Goal: Task Accomplishment & Management: Use online tool/utility

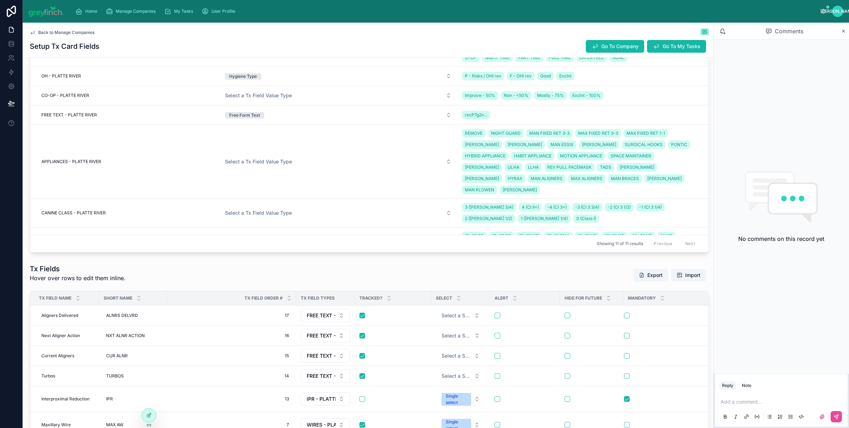
click at [130, 19] on div "Home Manage Companies My Tasks User Profile" at bounding box center [445, 12] width 751 height 16
drag, startPoint x: 130, startPoint y: 13, endPoint x: 161, endPoint y: 33, distance: 36.9
click at [130, 13] on span "Manage Companies" at bounding box center [136, 11] width 40 height 6
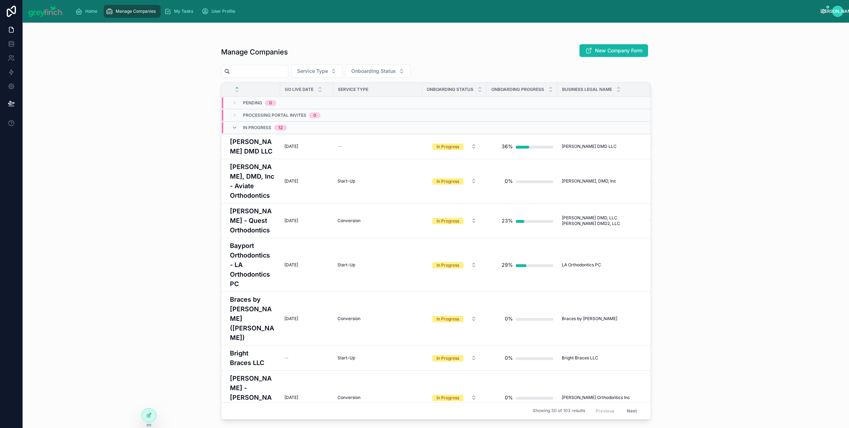
click at [255, 74] on input "text" at bounding box center [259, 71] width 58 height 10
type input "*****"
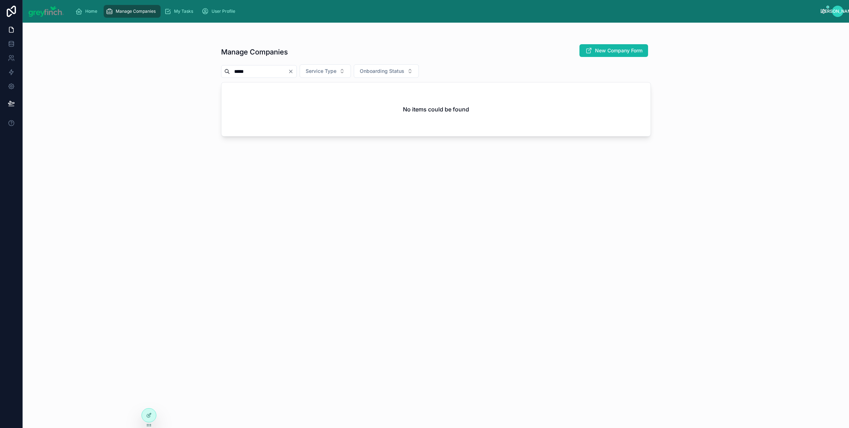
drag, startPoint x: 258, startPoint y: 71, endPoint x: 218, endPoint y: 72, distance: 40.3
click at [218, 72] on div "Manage Companies New Company Form ***** Service Type Onboarding Status No items…" at bounding box center [436, 221] width 452 height 397
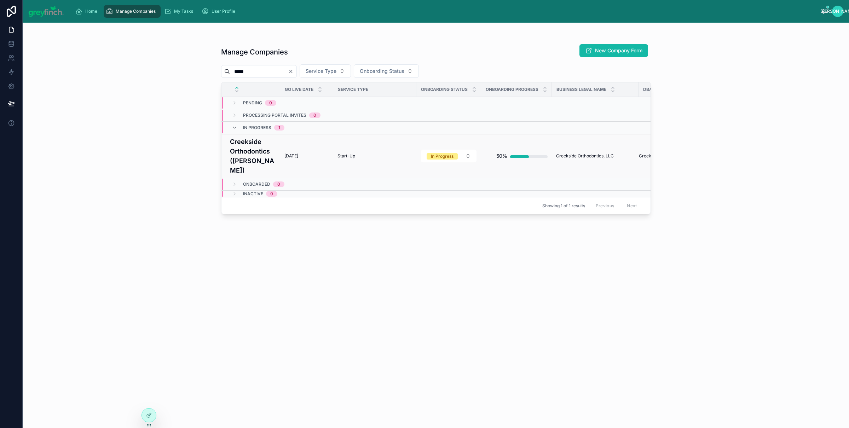
type input "*****"
click at [245, 152] on h4 "Creekside Orthodontics ([PERSON_NAME])" at bounding box center [253, 156] width 46 height 38
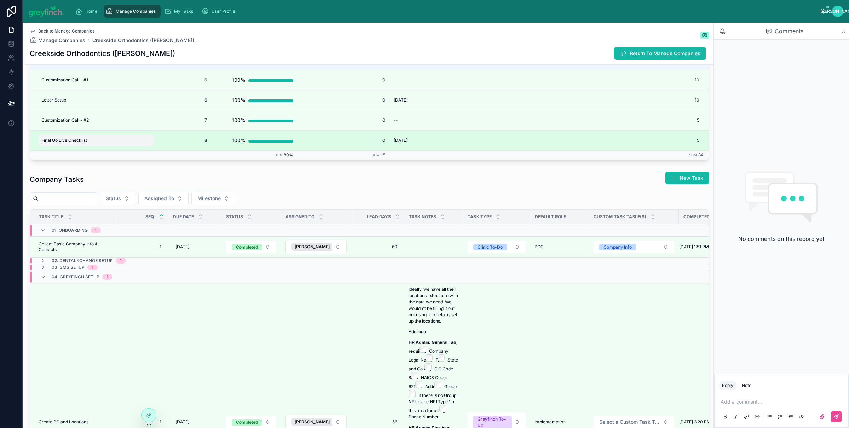
scroll to position [1732, 0]
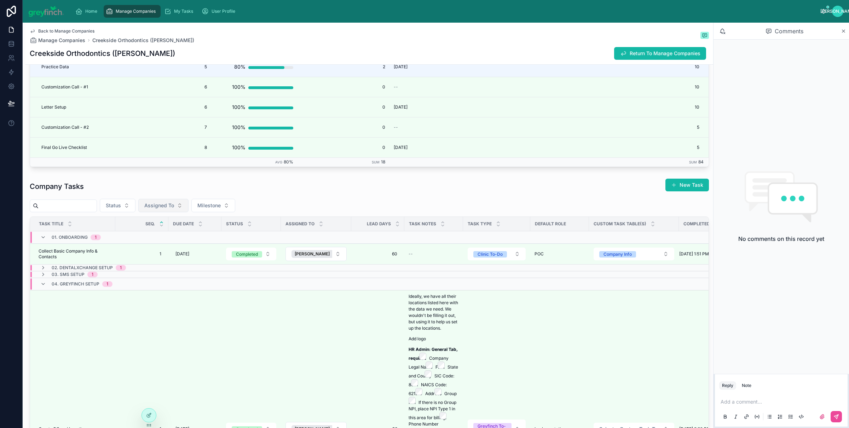
click at [174, 208] on span "Assigned To" at bounding box center [159, 205] width 30 height 7
click at [145, 239] on span "[PERSON_NAME]" at bounding box center [151, 237] width 41 height 7
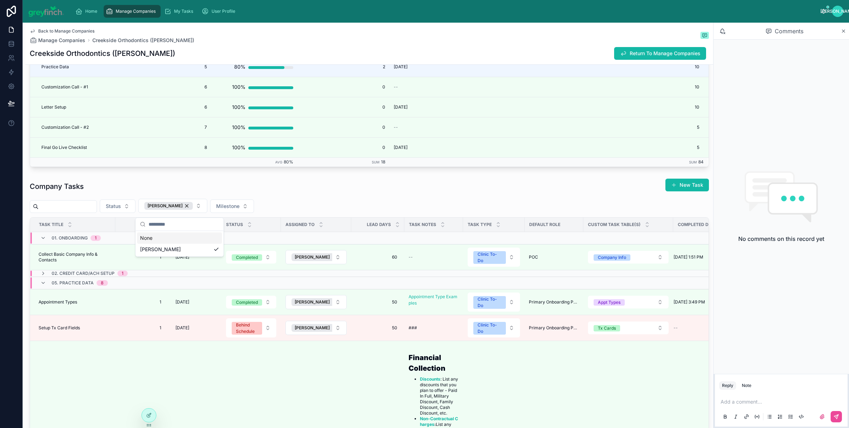
click at [319, 189] on div "Company Tasks New Task" at bounding box center [369, 186] width 679 height 16
click at [485, 192] on div "Company Tasks New Task" at bounding box center [369, 186] width 679 height 16
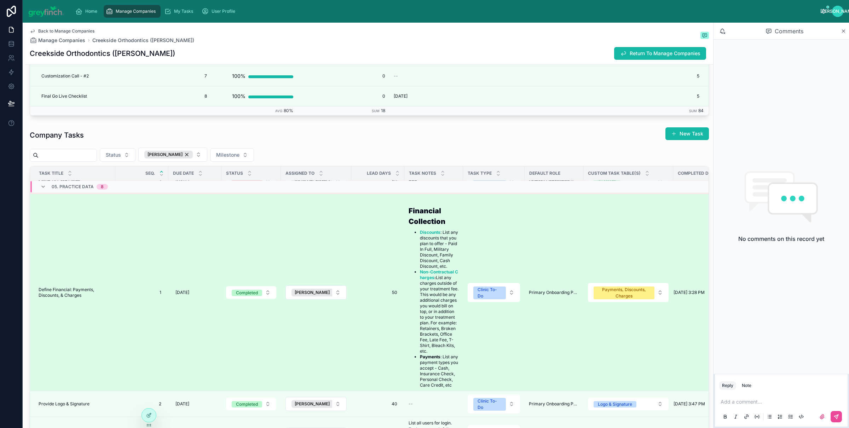
scroll to position [127, 0]
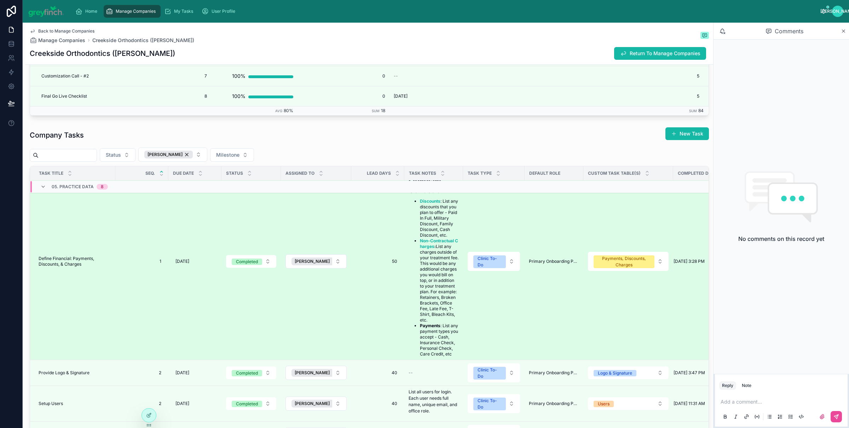
click at [81, 290] on td "Define Financial: Payments, Discounts, & Charges Define Financial: Payments, Di…" at bounding box center [72, 261] width 85 height 197
click at [70, 267] on span "Define Financial: Payments, Discounts, & Charges" at bounding box center [75, 261] width 72 height 11
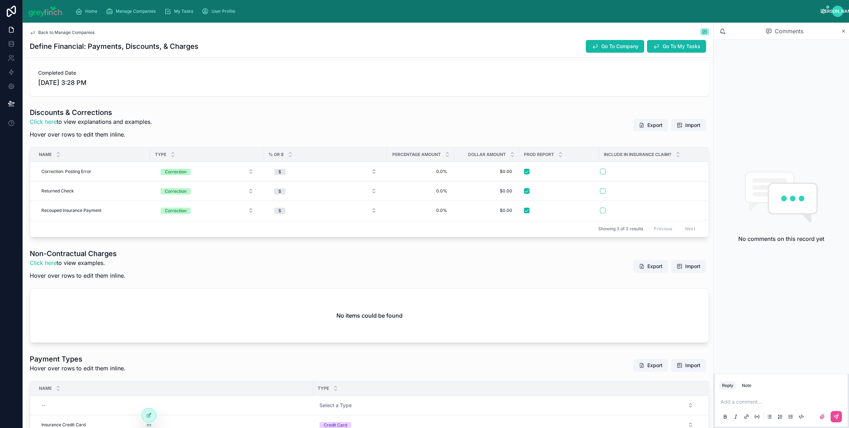
scroll to position [185, 0]
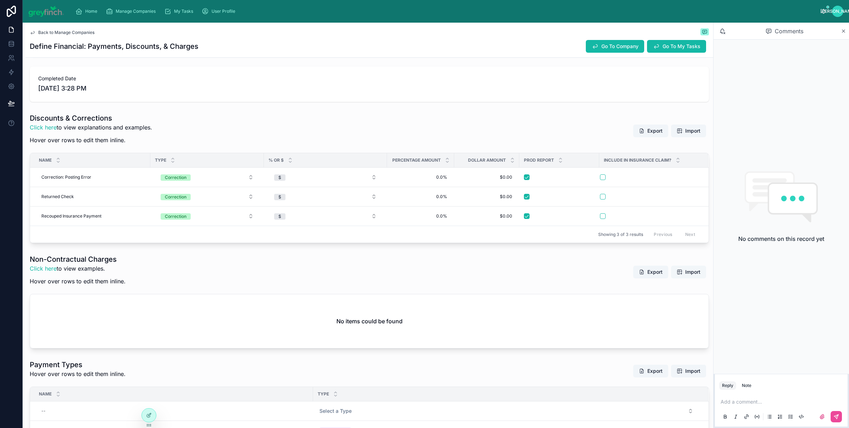
click at [685, 273] on span "Import" at bounding box center [692, 271] width 15 height 7
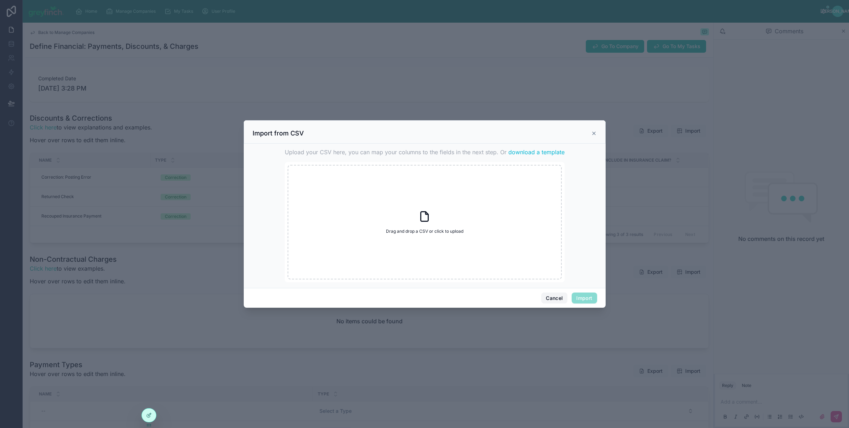
click at [549, 300] on button "Cancel" at bounding box center [554, 297] width 26 height 11
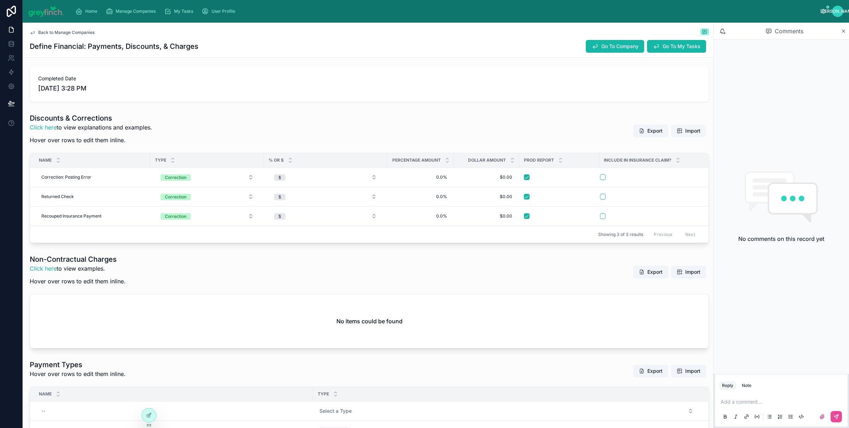
click at [676, 133] on span "Import" at bounding box center [688, 130] width 24 height 7
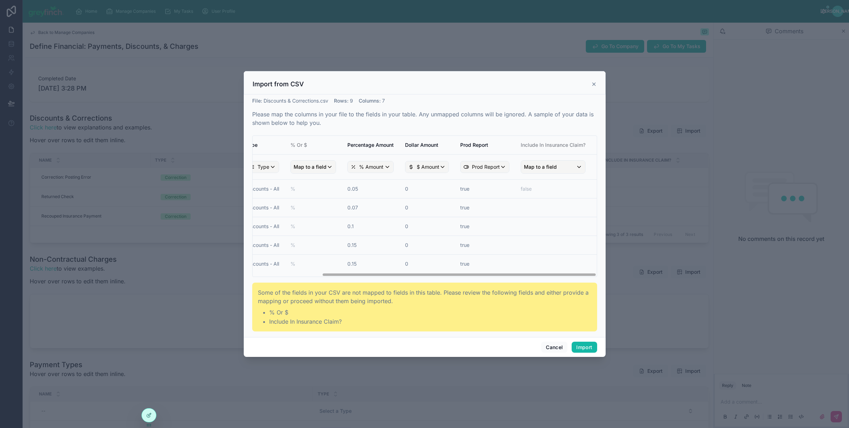
scroll to position [0, 0]
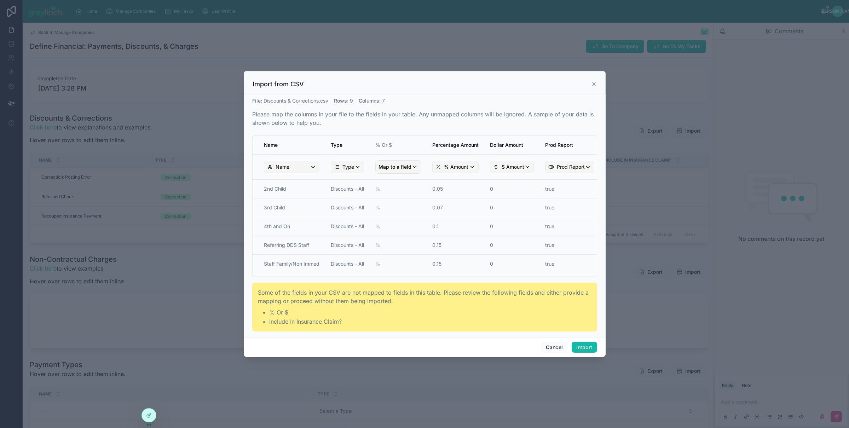
drag, startPoint x: 454, startPoint y: 274, endPoint x: 315, endPoint y: 283, distance: 139.9
click at [315, 283] on div "File : Discounts & Corrections.csv Rows : 9 Columns : 7 Please map the columns …" at bounding box center [424, 214] width 345 height 234
click at [301, 168] on div "Name" at bounding box center [291, 166] width 55 height 11
click at [302, 153] on div "scrollable content" at bounding box center [425, 214] width 362 height 286
click at [358, 168] on div "Type" at bounding box center [347, 166] width 33 height 11
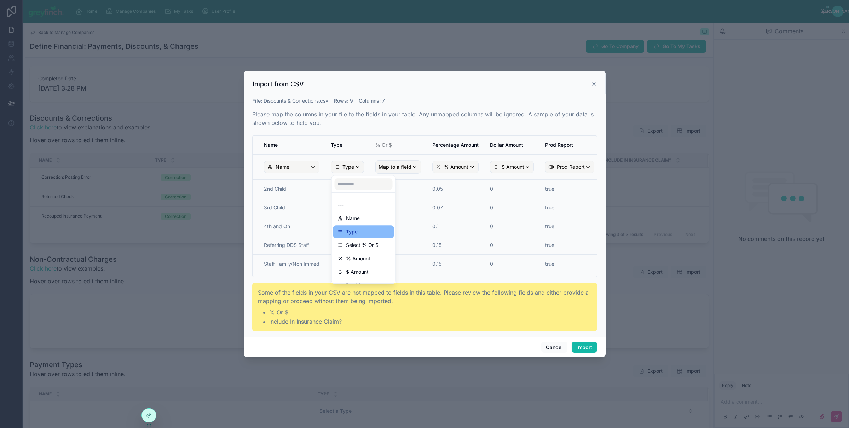
click at [358, 168] on div "scrollable content" at bounding box center [425, 214] width 362 height 286
click at [411, 168] on span "Map to a field" at bounding box center [394, 167] width 33 height 13
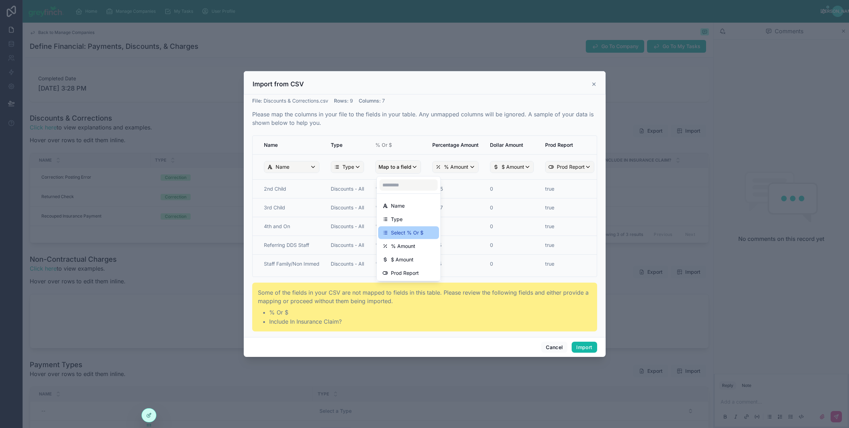
click at [424, 236] on div "Select % Or $" at bounding box center [408, 232] width 52 height 8
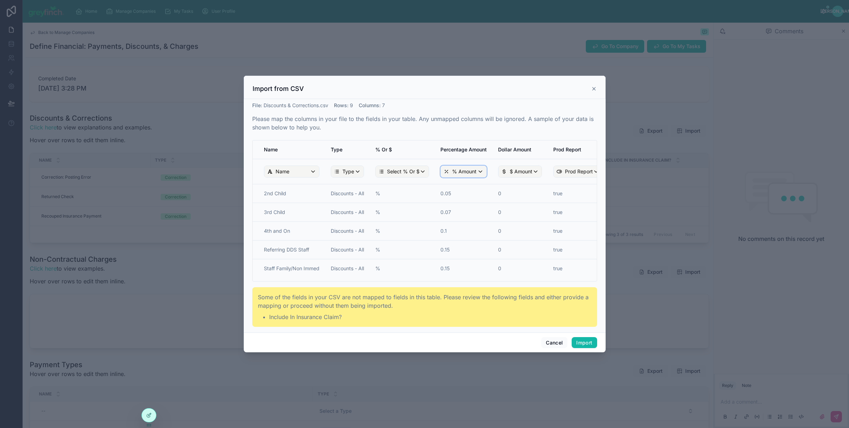
click at [472, 174] on span "% Amount" at bounding box center [464, 171] width 24 height 7
click at [476, 174] on div "scrollable content" at bounding box center [425, 214] width 362 height 277
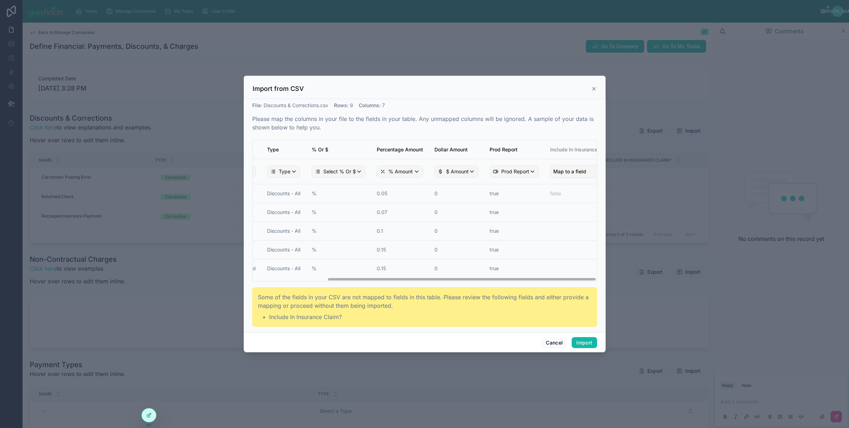
scroll to position [0, 96]
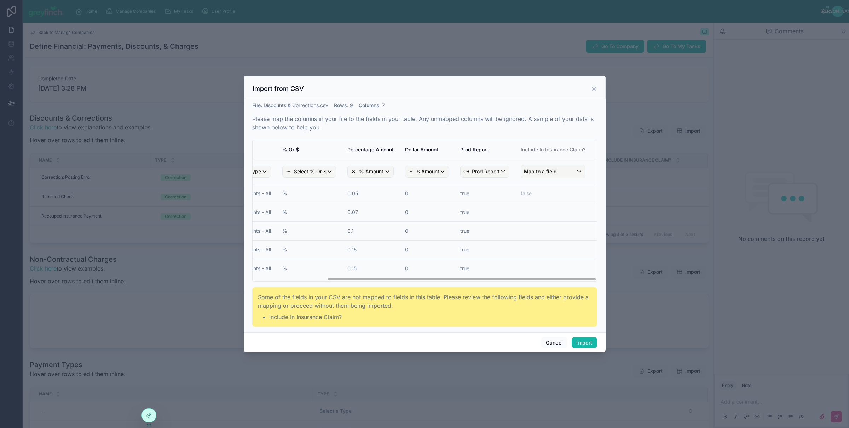
drag, startPoint x: 506, startPoint y: 279, endPoint x: 616, endPoint y: 280, distance: 110.3
click at [616, 280] on div "Import from CSV File : Discounts & Corrections.csv Rows : 9 Columns : 7 Please …" at bounding box center [424, 214] width 849 height 428
click at [555, 169] on span "Map to a field" at bounding box center [540, 171] width 33 height 13
click at [525, 145] on div "scrollable content" at bounding box center [425, 214] width 362 height 277
click at [585, 340] on button "Import" at bounding box center [583, 342] width 25 height 11
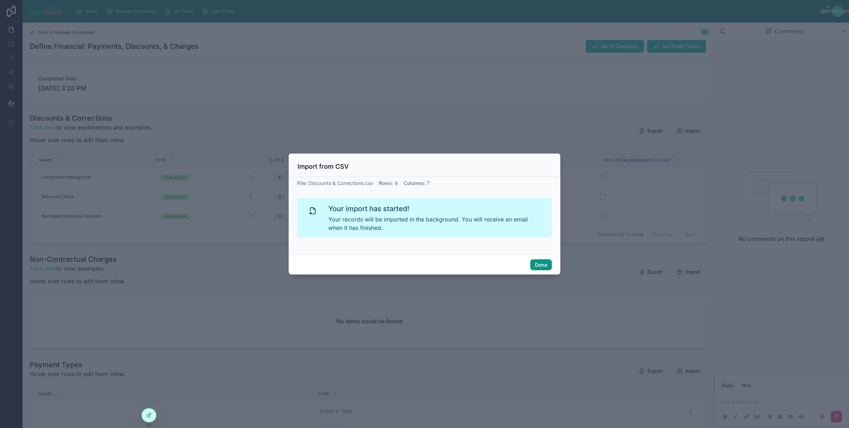
click at [546, 263] on button "Done" at bounding box center [541, 264] width 22 height 11
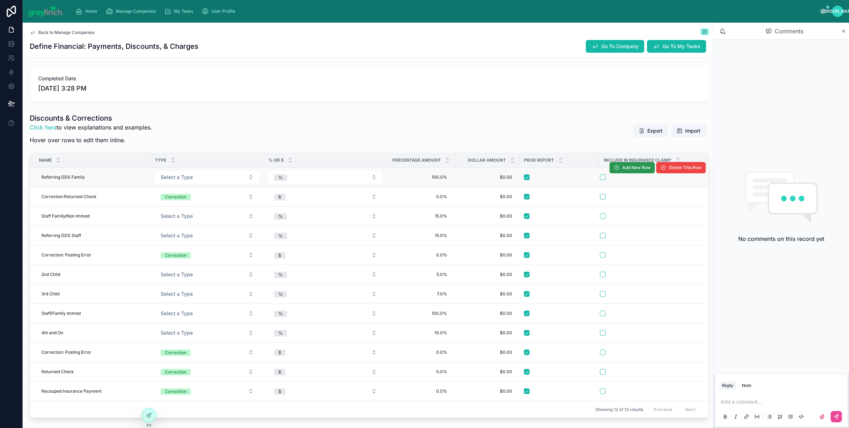
click at [634, 169] on span "Add New Row" at bounding box center [636, 168] width 28 height 6
click at [624, 168] on span "Add New Row" at bounding box center [636, 168] width 28 height 6
click at [623, 170] on span "Add New Row" at bounding box center [636, 168] width 28 height 6
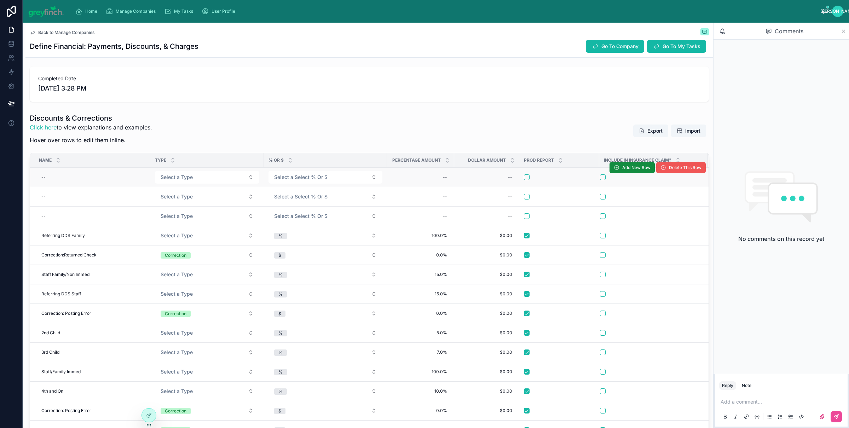
click at [664, 173] on button "Delete This Row" at bounding box center [681, 167] width 50 height 11
click at [668, 172] on button "Delete This Row" at bounding box center [681, 167] width 50 height 11
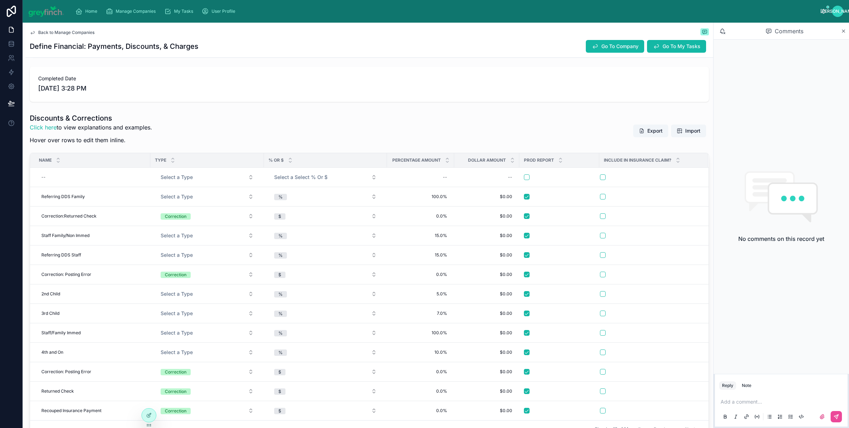
click at [0, 0] on button "Delete This Row" at bounding box center [0, 0] width 0 height 0
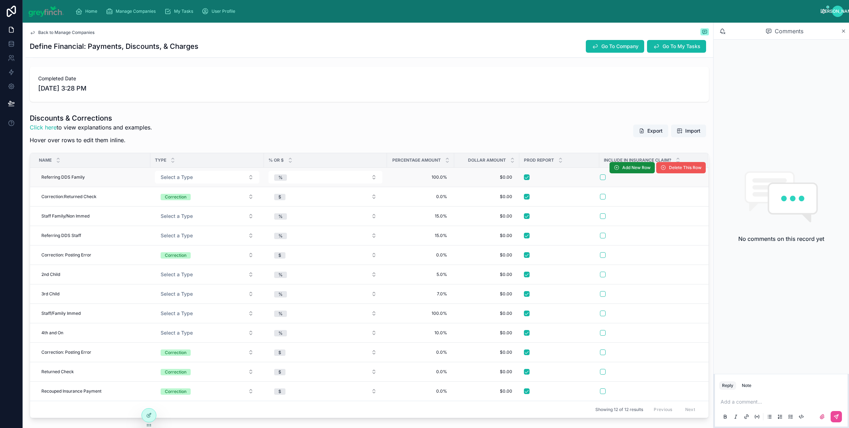
click at [664, 172] on button "Delete This Row" at bounding box center [681, 167] width 50 height 11
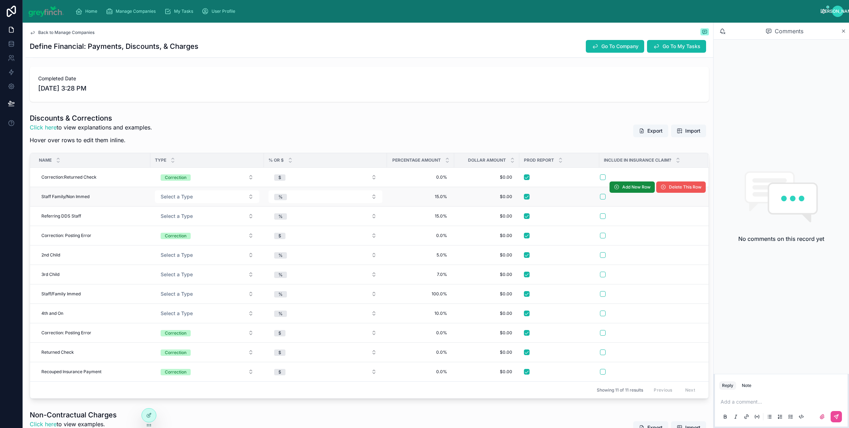
click at [669, 190] on span "Delete This Row" at bounding box center [685, 187] width 33 height 6
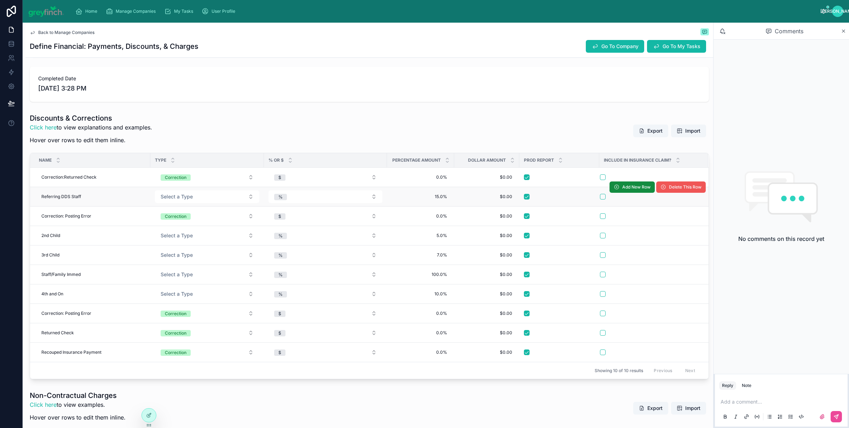
click at [669, 189] on span "Delete This Row" at bounding box center [685, 187] width 33 height 6
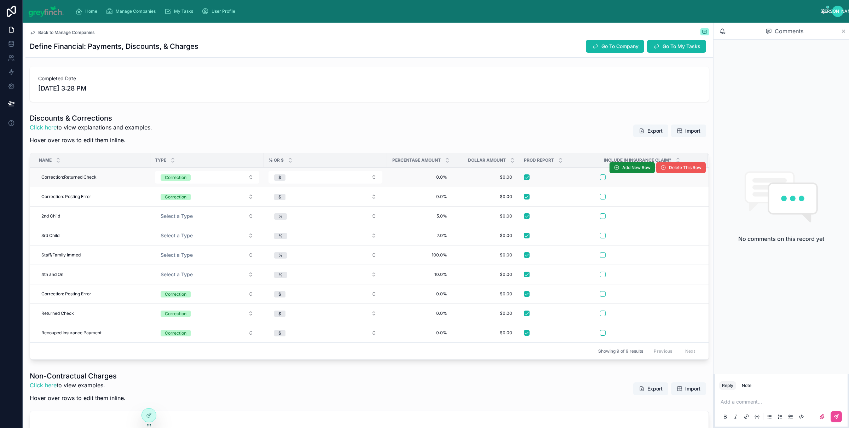
click at [664, 172] on button "Delete This Row" at bounding box center [681, 167] width 50 height 11
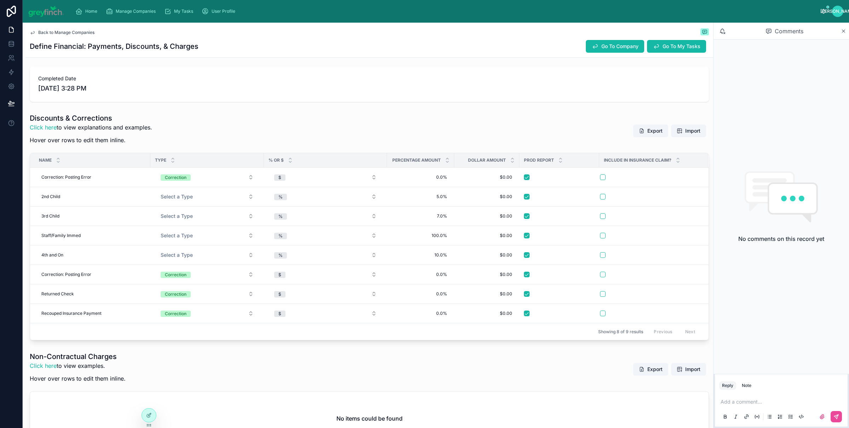
click at [664, 172] on tr "Correction: Posting Error Correction: Posting Error Correction $ 0.0% 0.0% $0.0…" at bounding box center [369, 177] width 678 height 19
click at [664, 172] on button "Delete This Row" at bounding box center [681, 167] width 50 height 11
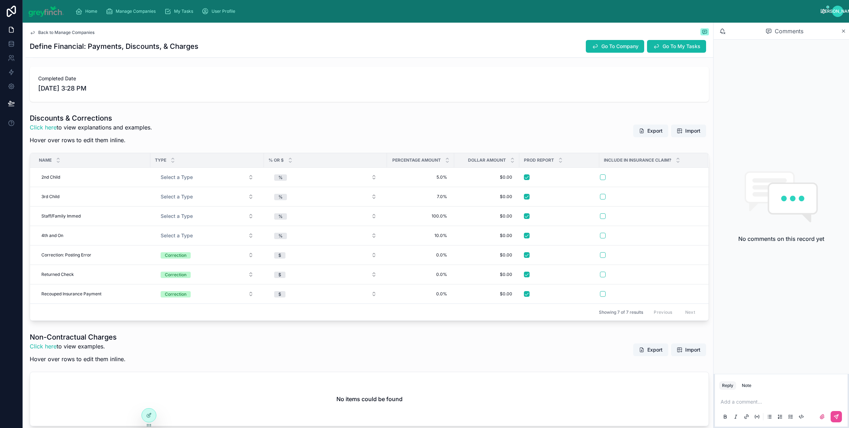
click at [0, 0] on button "Delete This Row" at bounding box center [0, 0] width 0 height 0
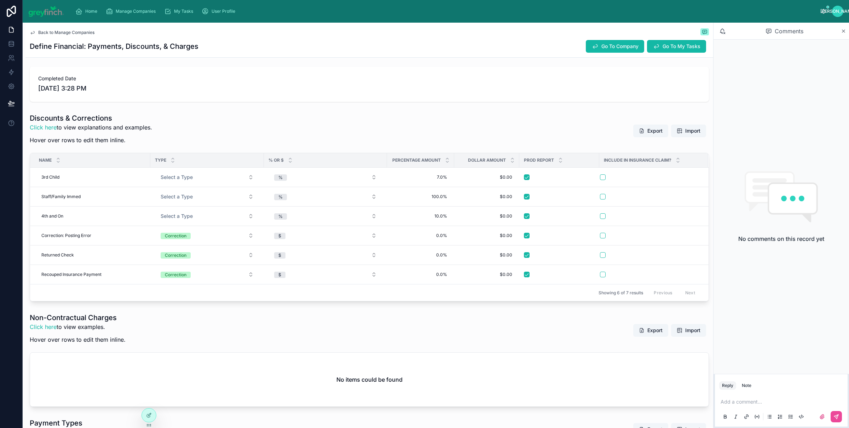
click at [664, 172] on tr "3rd Child 3rd Child Select a Type % 7.0% 7.0% $0.00 $0.00 Add New Row Delete Th…" at bounding box center [369, 177] width 678 height 19
click at [0, 0] on button "Delete This Row" at bounding box center [0, 0] width 0 height 0
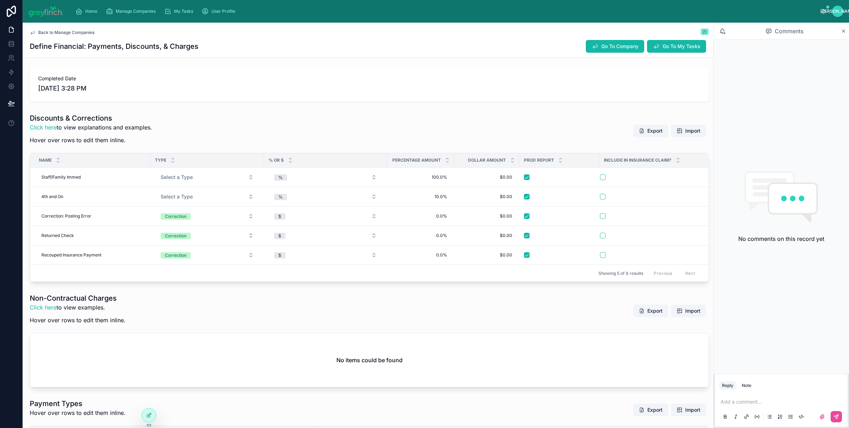
click at [664, 172] on tr "Staff/Family Immed Staff/Family Immed Select a Type % 100.0% 100.0% $0.00 $0.00…" at bounding box center [369, 177] width 678 height 19
click at [0, 0] on button "Delete This Row" at bounding box center [0, 0] width 0 height 0
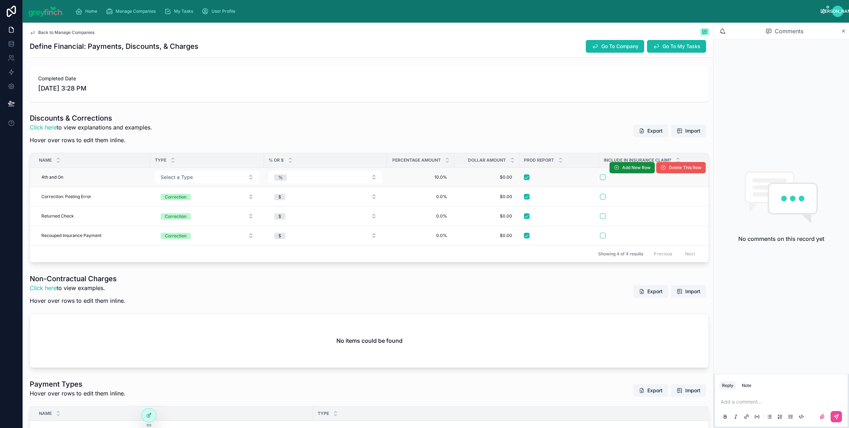
click at [669, 165] on span "Delete This Row" at bounding box center [685, 168] width 33 height 6
click at [589, 131] on div "Discounts & Corrections Click here to view explanations and examples. Hover ove…" at bounding box center [369, 130] width 679 height 35
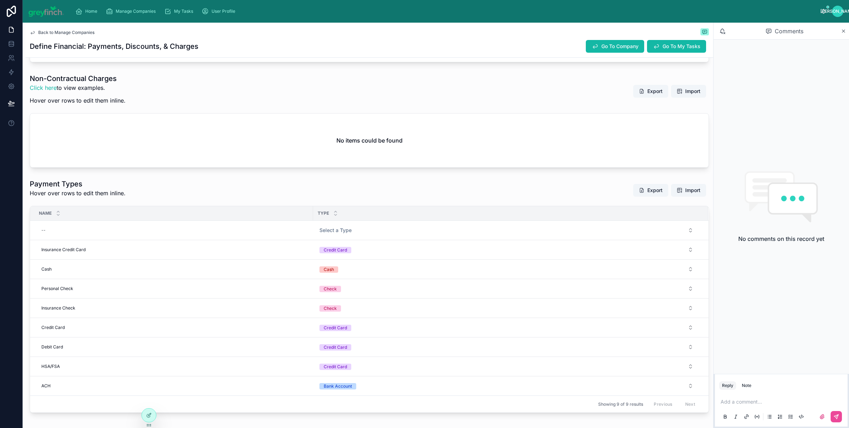
scroll to position [366, 0]
click at [669, 222] on span "Delete This Row" at bounding box center [685, 220] width 33 height 6
click at [567, 195] on div "Payment Types Hover over rows to edit them inline. Export Import" at bounding box center [369, 189] width 679 height 23
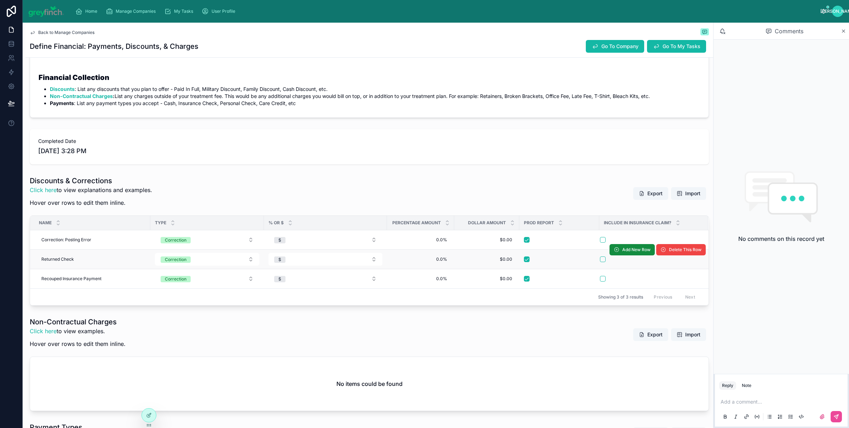
scroll to position [0, 0]
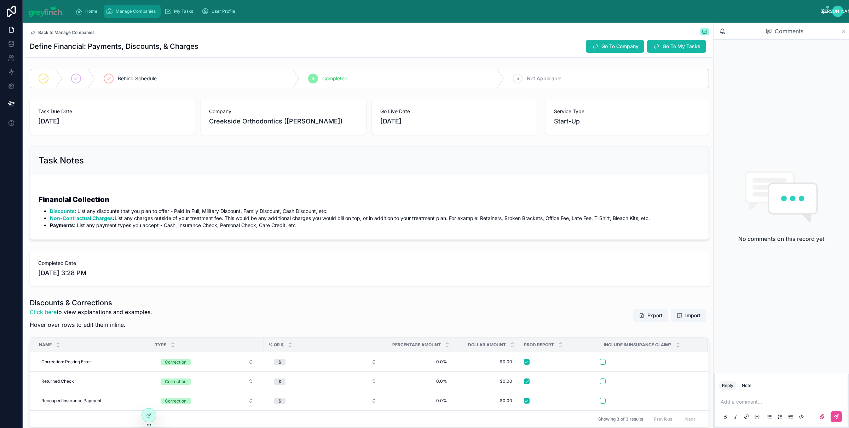
click at [120, 9] on span "Manage Companies" at bounding box center [136, 11] width 40 height 6
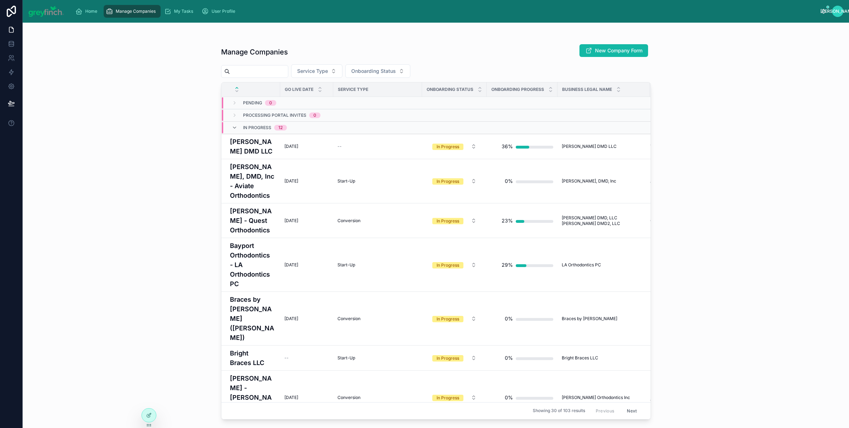
click at [266, 68] on input "text" at bounding box center [259, 71] width 58 height 10
type input "*"
type input "**********"
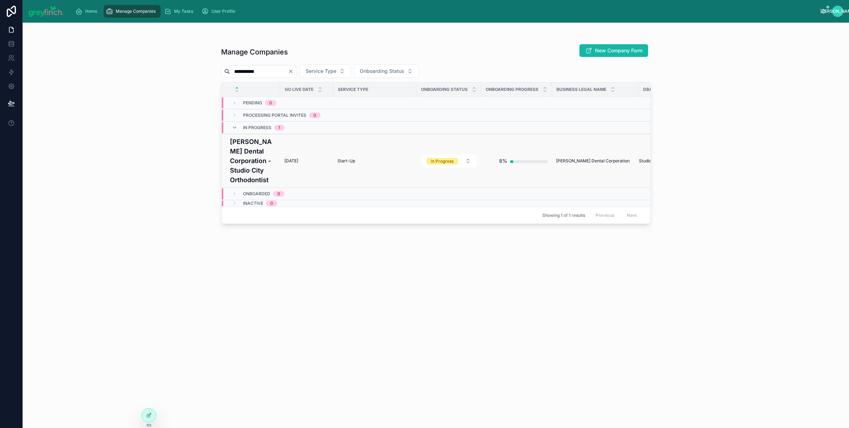
click at [243, 153] on h4 "[PERSON_NAME] Dental Corporation - Studio City Orthodontist" at bounding box center [253, 161] width 46 height 48
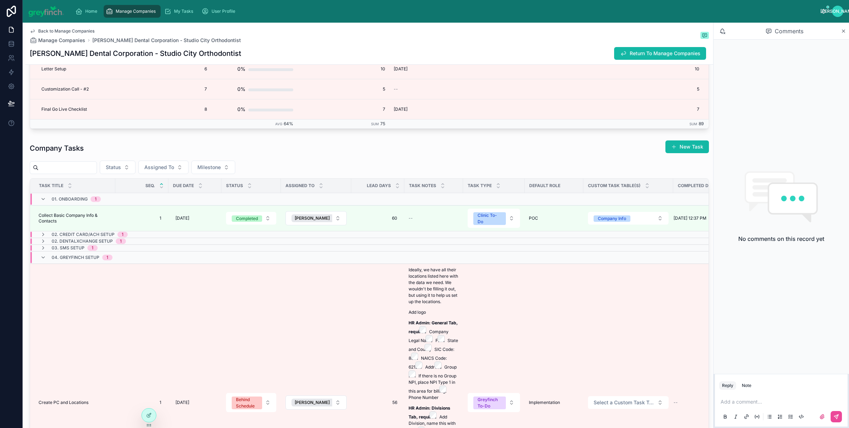
scroll to position [1881, 0]
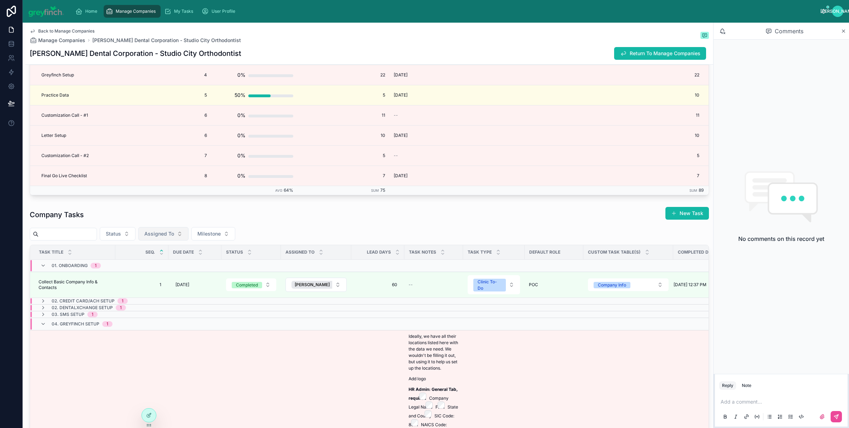
click at [163, 237] on span "Assigned To" at bounding box center [159, 233] width 30 height 7
click at [147, 262] on span "[PERSON_NAME]" at bounding box center [151, 265] width 41 height 7
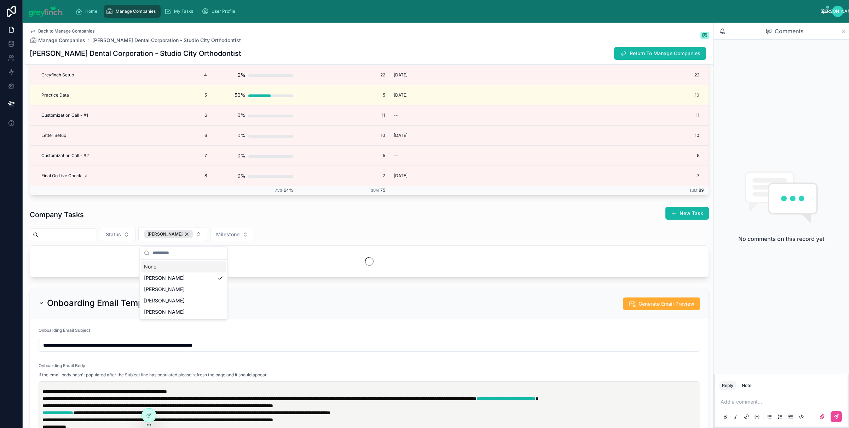
click at [339, 223] on div "Company Tasks New Task" at bounding box center [369, 215] width 679 height 16
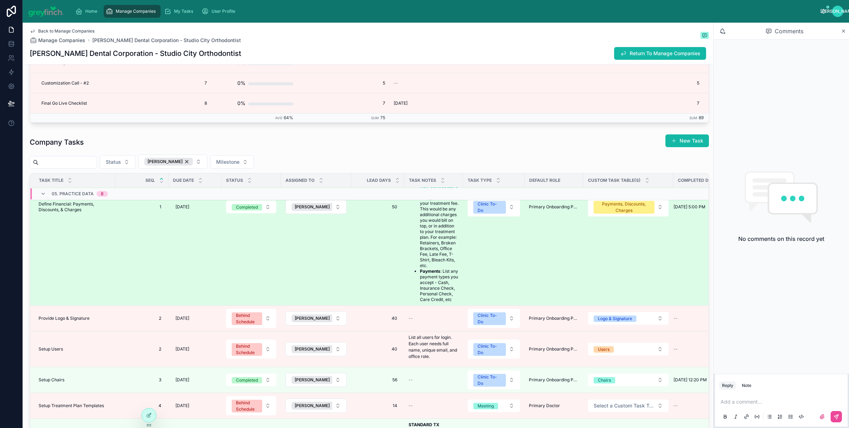
scroll to position [1954, 0]
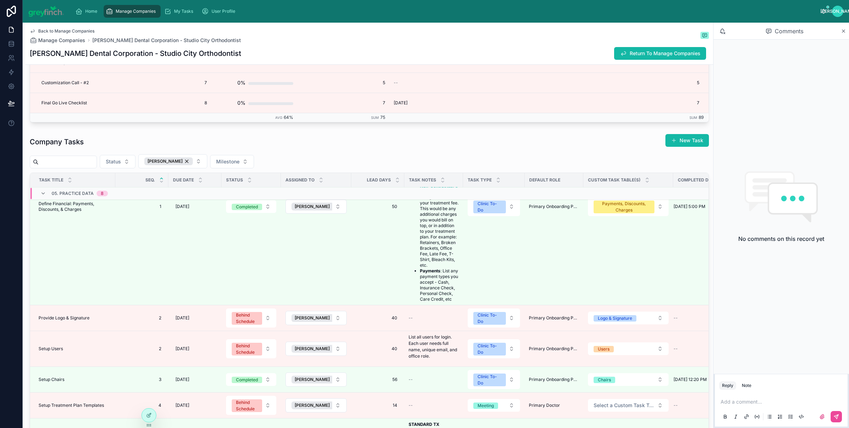
click at [64, 212] on span "Define Financial: Payments, Discounts, & Charges" at bounding box center [75, 206] width 72 height 11
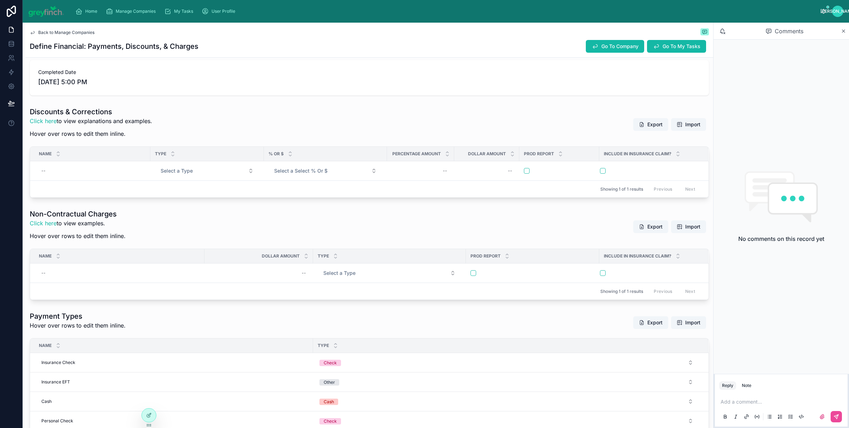
scroll to position [208, 0]
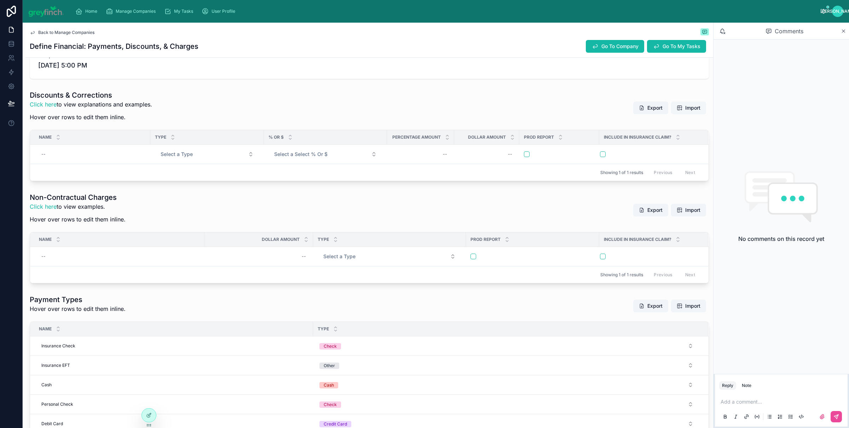
click at [671, 111] on button "Import" at bounding box center [688, 107] width 35 height 13
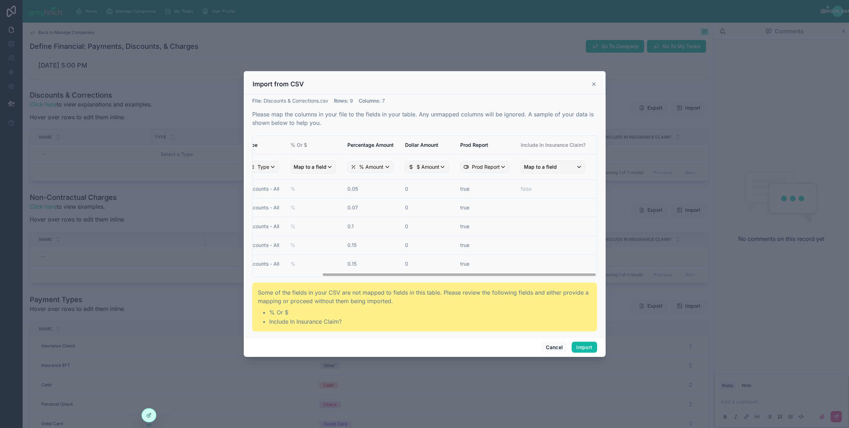
scroll to position [0, 0]
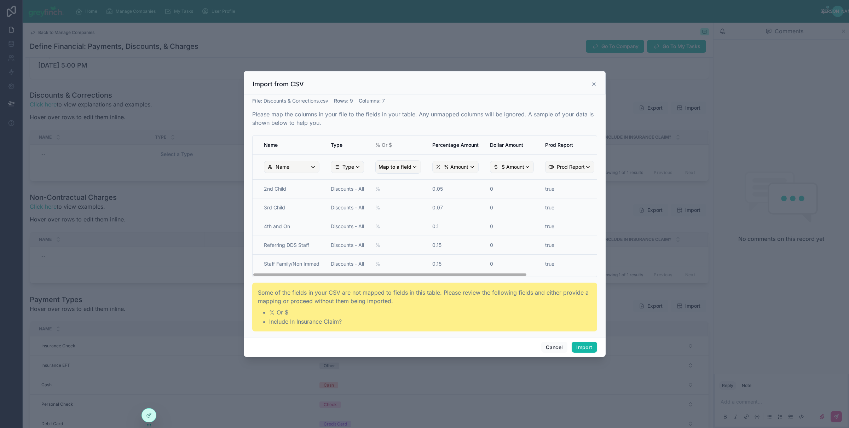
drag, startPoint x: 365, startPoint y: 274, endPoint x: 303, endPoint y: 204, distance: 93.0
click at [278, 281] on div "File : Discounts & Corrections.csv Rows : 9 Columns : 7 Please map the columns …" at bounding box center [424, 214] width 345 height 234
click at [310, 166] on div "Name" at bounding box center [291, 166] width 55 height 11
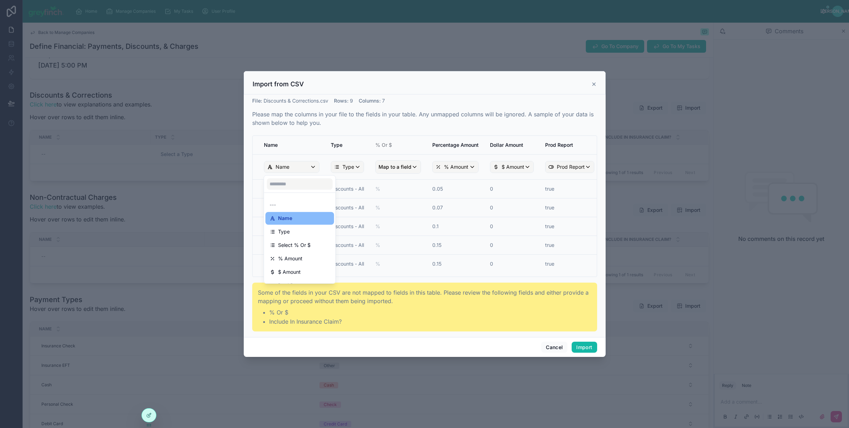
click at [310, 166] on div "scrollable content" at bounding box center [425, 214] width 362 height 286
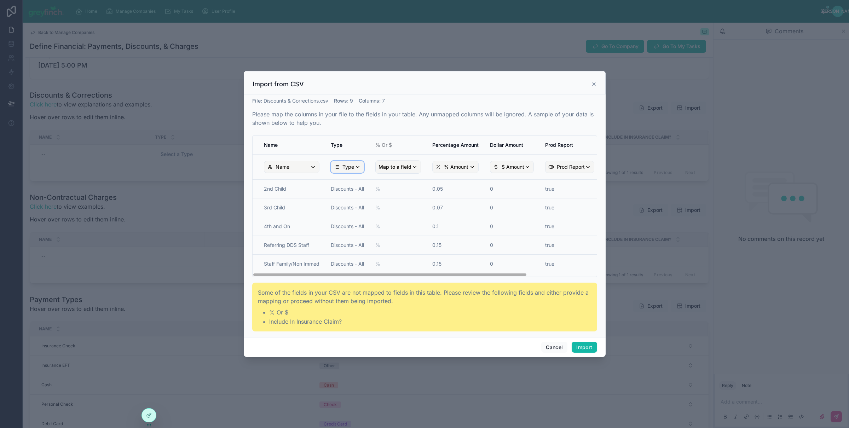
click at [352, 168] on span "Type" at bounding box center [348, 166] width 12 height 7
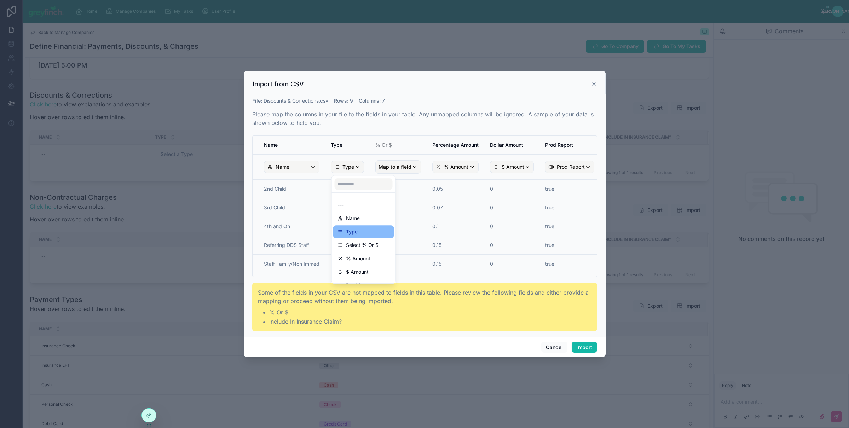
click at [365, 246] on span "Select % Or $" at bounding box center [362, 245] width 33 height 8
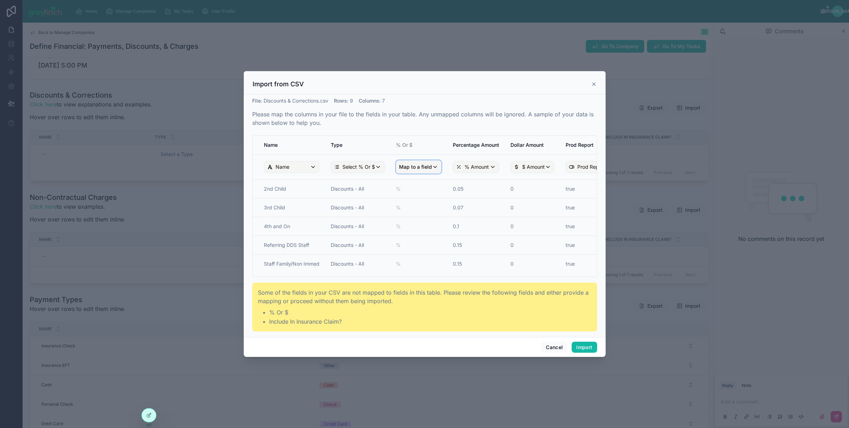
click at [418, 169] on span "Map to a field" at bounding box center [415, 167] width 33 height 13
click at [421, 244] on span "% Amount" at bounding box center [423, 246] width 24 height 8
click at [371, 165] on span "Select % Or $" at bounding box center [358, 166] width 33 height 7
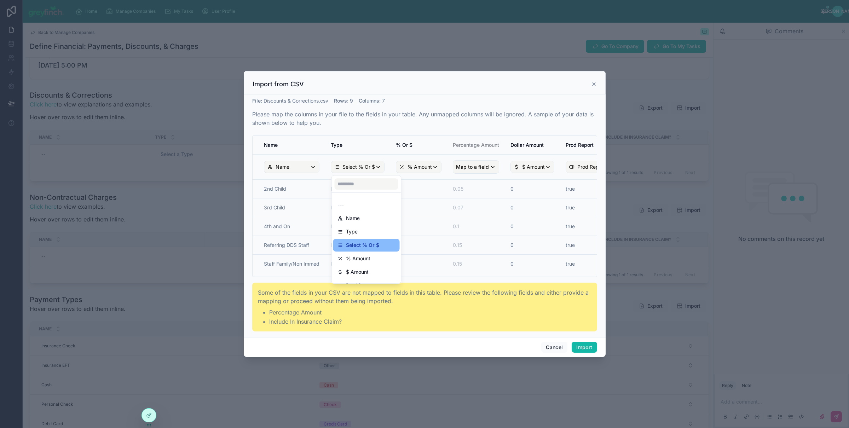
drag, startPoint x: 359, startPoint y: 231, endPoint x: 361, endPoint y: 227, distance: 4.4
click at [360, 231] on div "Type" at bounding box center [366, 231] width 58 height 8
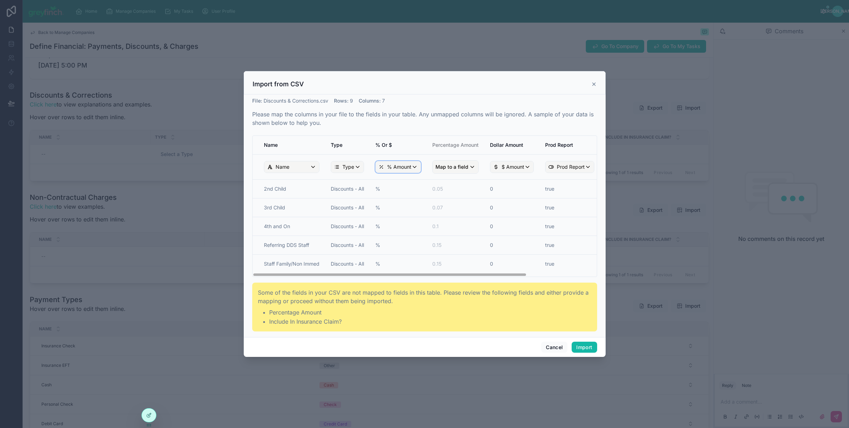
click at [409, 165] on span "% Amount" at bounding box center [399, 166] width 24 height 7
click at [407, 246] on span "Select % Or $" at bounding box center [407, 245] width 33 height 8
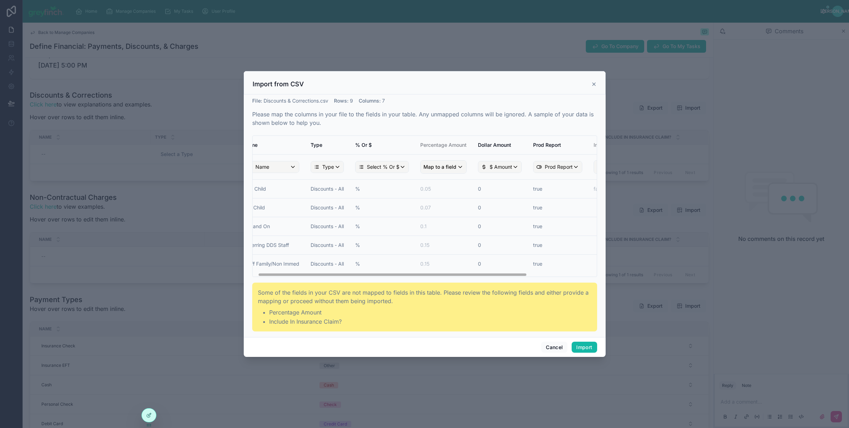
scroll to position [0, 96]
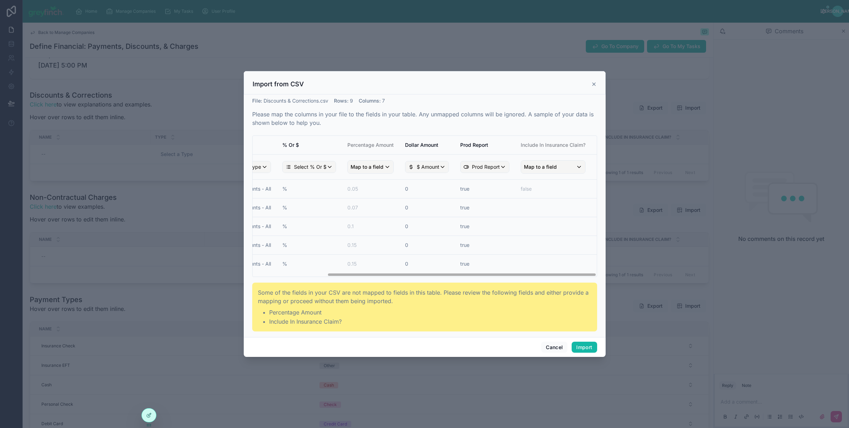
drag, startPoint x: 425, startPoint y: 273, endPoint x: 574, endPoint y: 274, distance: 149.6
click at [574, 274] on div "Name Type % Or $ Percentage Amount Dollar Amount Prod Report Include In Insuran…" at bounding box center [424, 206] width 344 height 141
drag, startPoint x: 568, startPoint y: 274, endPoint x: 583, endPoint y: 274, distance: 15.6
click at [583, 274] on div "Name Type % Or $ Percentage Amount Dollar Amount Prod Report Include In Insuran…" at bounding box center [424, 206] width 344 height 141
drag, startPoint x: 418, startPoint y: 275, endPoint x: 492, endPoint y: 284, distance: 74.4
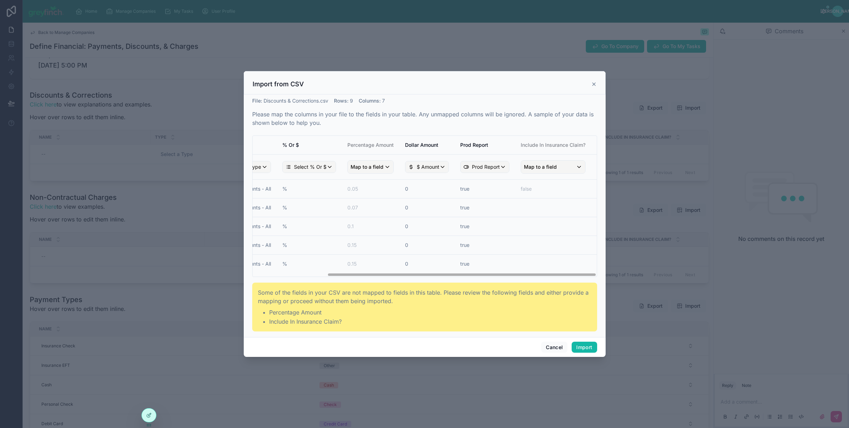
click at [492, 284] on div "File : Discounts & Corrections.csv Rows : 9 Columns : 7 Please map the columns …" at bounding box center [424, 214] width 345 height 234
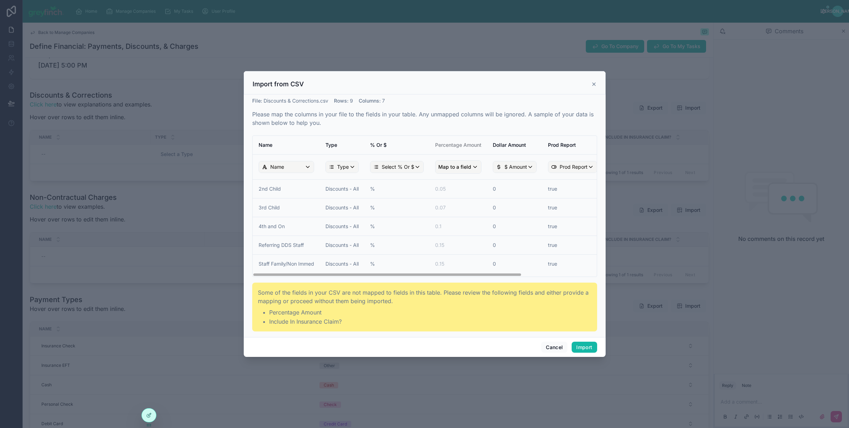
scroll to position [0, 0]
drag, startPoint x: 490, startPoint y: 275, endPoint x: 360, endPoint y: 290, distance: 131.3
click at [360, 290] on div "File : Discounts & Corrections.csv Rows : 9 Columns : 7 Please map the columns …" at bounding box center [424, 214] width 345 height 234
click at [588, 348] on button "Import" at bounding box center [583, 347] width 25 height 11
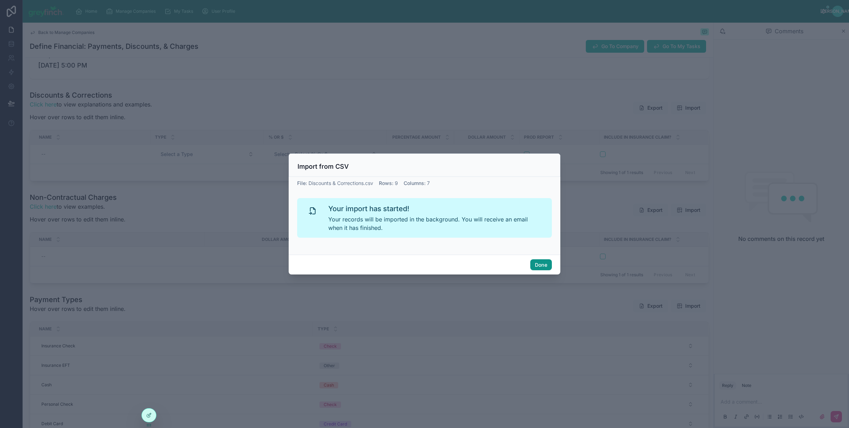
click at [540, 265] on button "Done" at bounding box center [541, 264] width 22 height 11
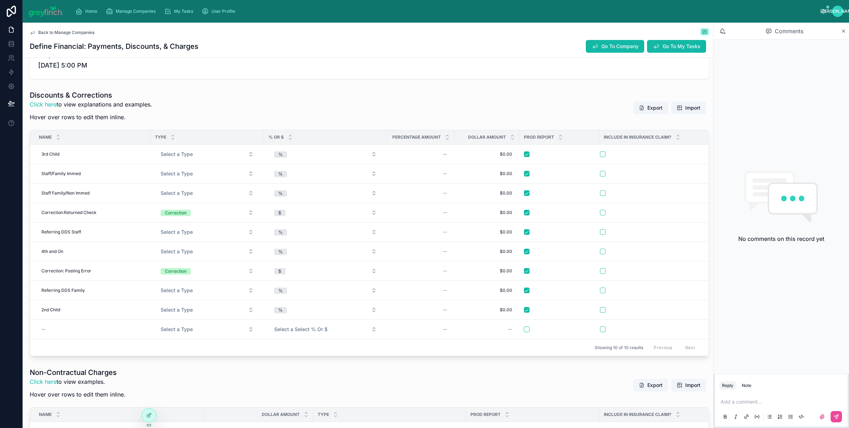
click at [472, 104] on div "Discounts & Corrections Click here to view explanations and examples. Hover ove…" at bounding box center [369, 107] width 679 height 35
click at [559, 103] on div "Discounts & Corrections Click here to view explanations and examples. Hover ove…" at bounding box center [369, 107] width 679 height 35
click at [674, 323] on span "Delete This Row" at bounding box center [685, 320] width 33 height 6
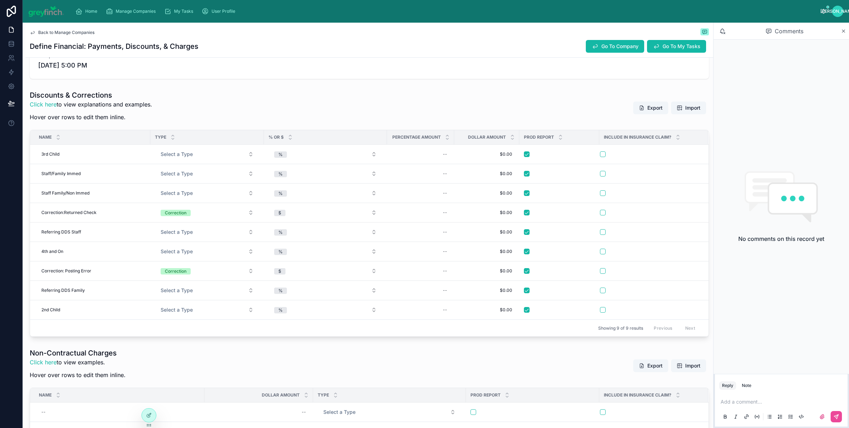
click at [529, 83] on div "Behind Schedule 4 Completed 5 Not Applicable Task Due Date [DATE] Company [PERS…" at bounding box center [368, 273] width 687 height 828
click at [526, 86] on div "Behind Schedule 4 Completed 5 Not Applicable Task Due Date [DATE] Company [PERS…" at bounding box center [368, 273] width 687 height 828
click at [522, 86] on div "Behind Schedule 4 Completed 5 Not Applicable Task Due Date [DATE] Company [PERS…" at bounding box center [368, 273] width 687 height 828
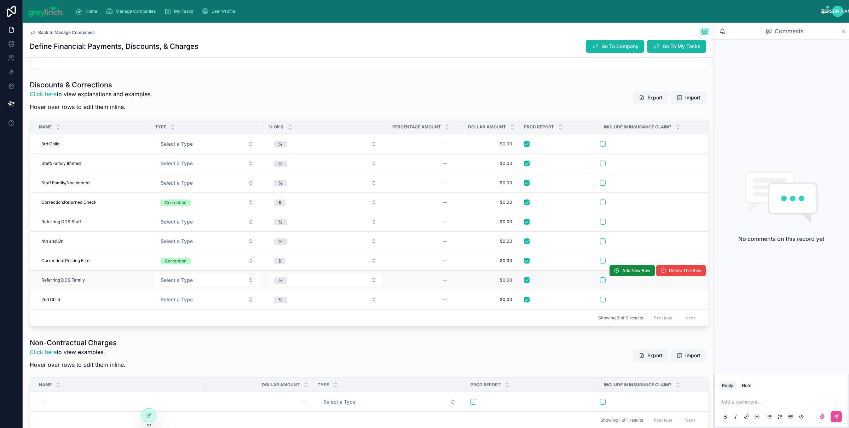
scroll to position [227, 0]
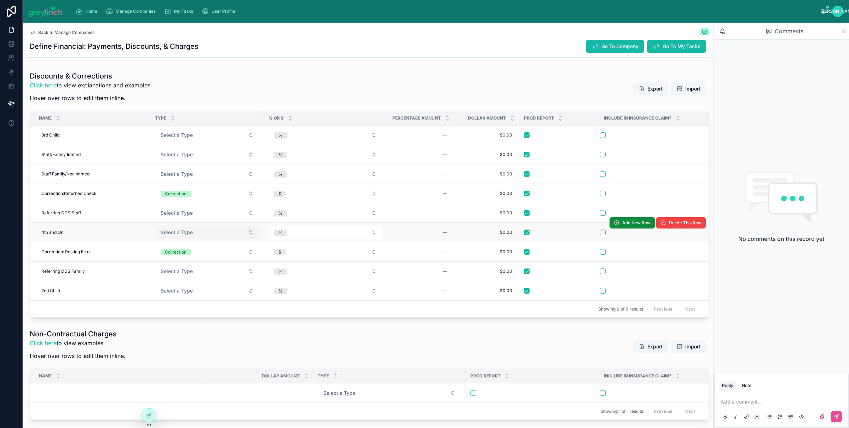
click at [187, 236] on span "Select a Type" at bounding box center [177, 232] width 32 height 7
click at [182, 241] on td "Select a Type" at bounding box center [207, 232] width 114 height 19
click at [190, 236] on span "Select a Type" at bounding box center [177, 232] width 32 height 7
click at [183, 236] on span "Select a Type" at bounding box center [177, 232] width 32 height 7
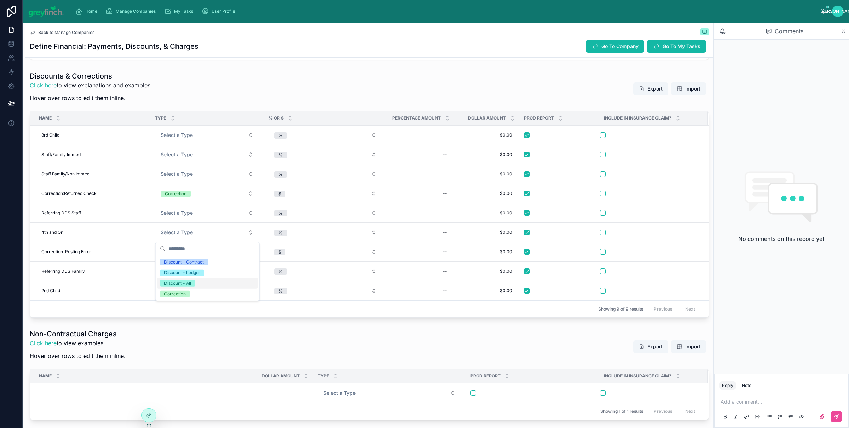
click at [185, 281] on div "Discount - All" at bounding box center [177, 283] width 27 height 6
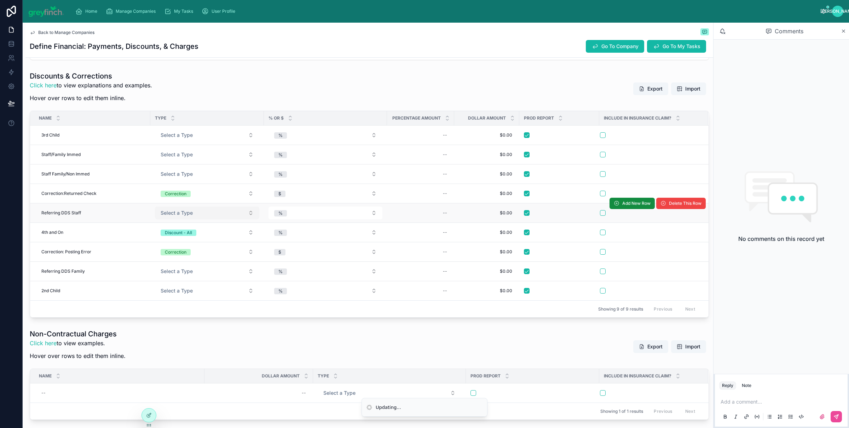
click at [183, 211] on span "Select a Type" at bounding box center [177, 212] width 32 height 7
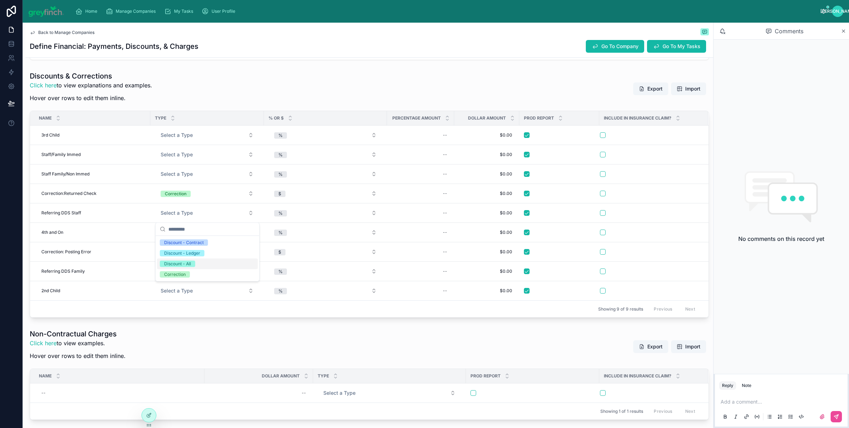
click at [196, 265] on div "Discount - All" at bounding box center [207, 263] width 101 height 11
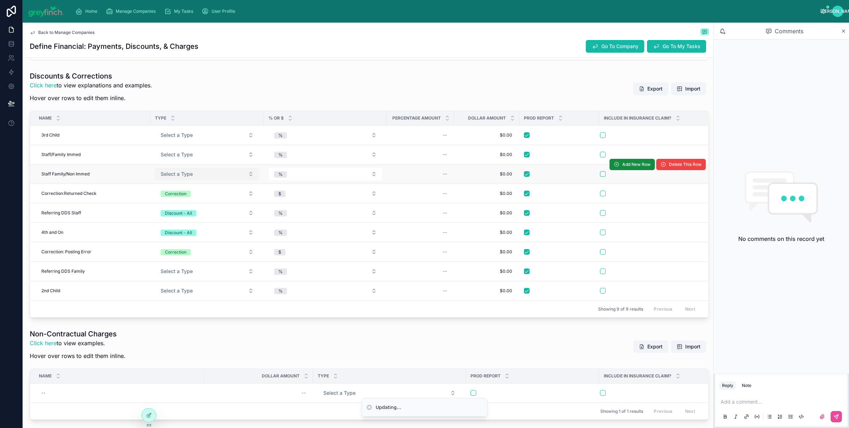
click at [184, 179] on button "Select a Type" at bounding box center [207, 174] width 104 height 13
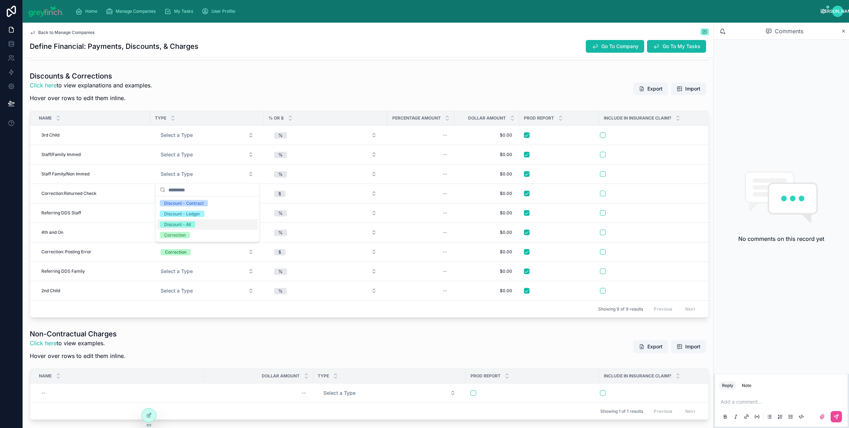
click at [192, 226] on span "Discount - All" at bounding box center [177, 224] width 35 height 6
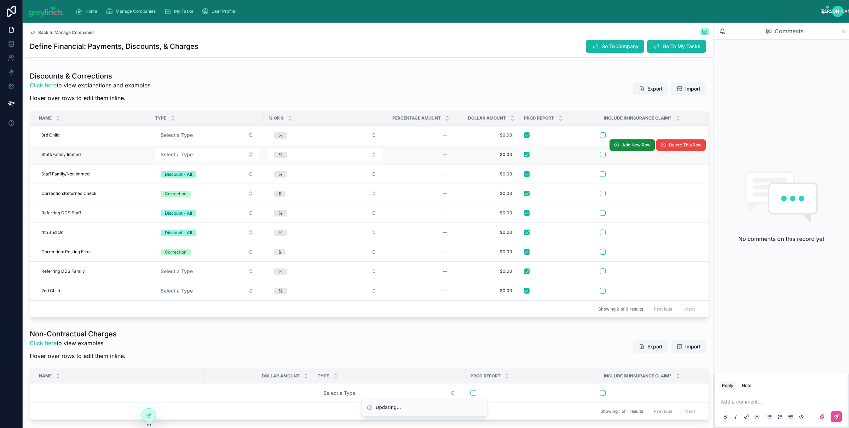
drag, startPoint x: 185, startPoint y: 154, endPoint x: 219, endPoint y: 162, distance: 35.3
click at [185, 155] on span "Select a Type" at bounding box center [177, 154] width 32 height 7
click at [178, 154] on span "Select a Type" at bounding box center [177, 154] width 32 height 7
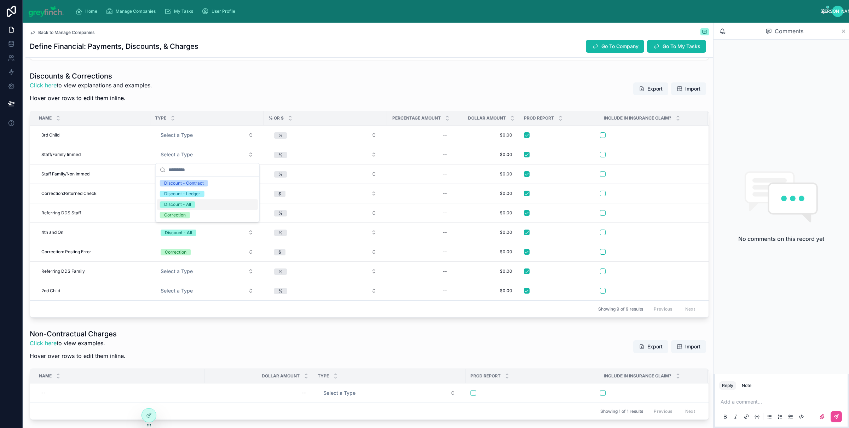
click at [193, 205] on span "Discount - All" at bounding box center [177, 204] width 35 height 6
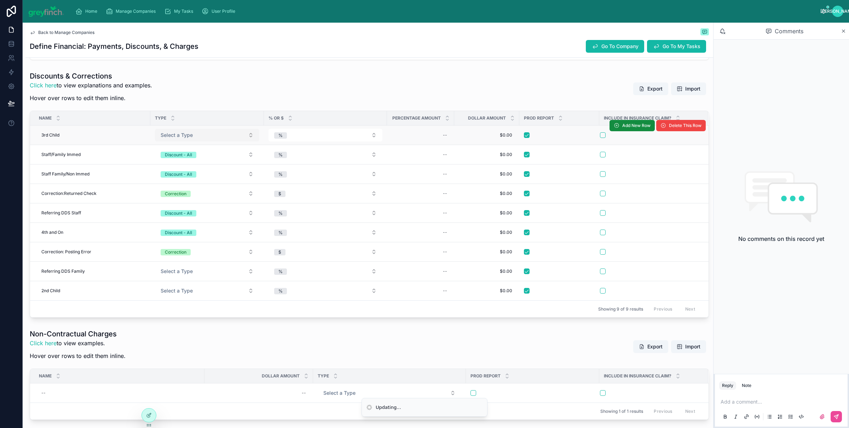
click at [191, 140] on button "Select a Type" at bounding box center [207, 135] width 104 height 13
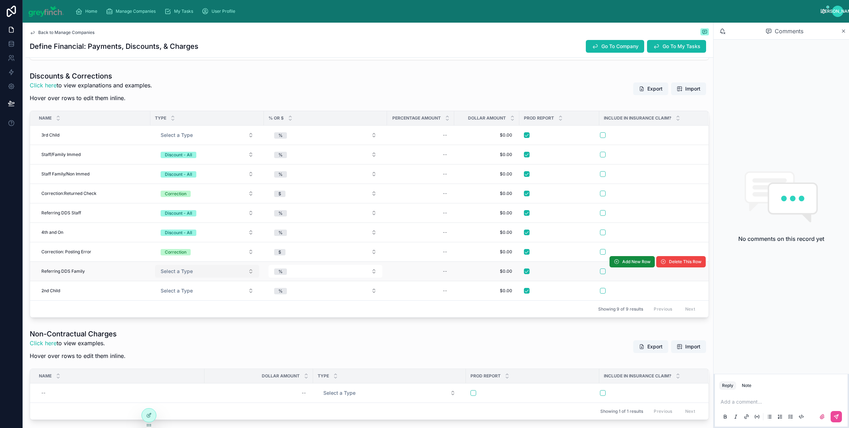
click at [204, 277] on button "Select a Type" at bounding box center [207, 271] width 104 height 13
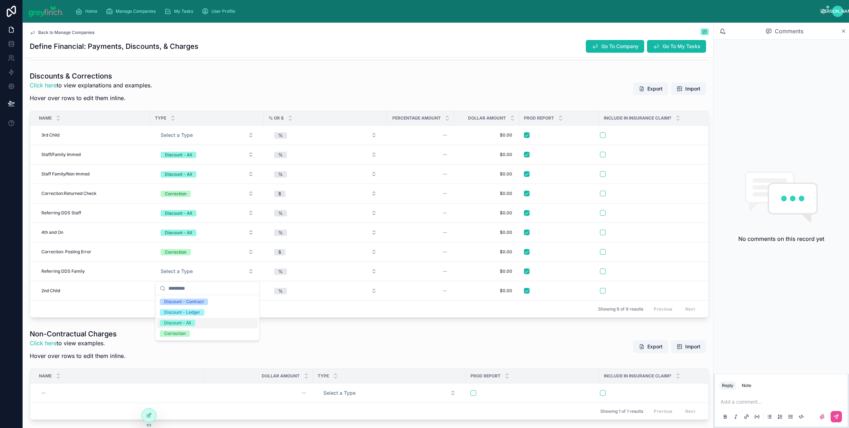
click at [193, 323] on span "Discount - All" at bounding box center [177, 323] width 35 height 6
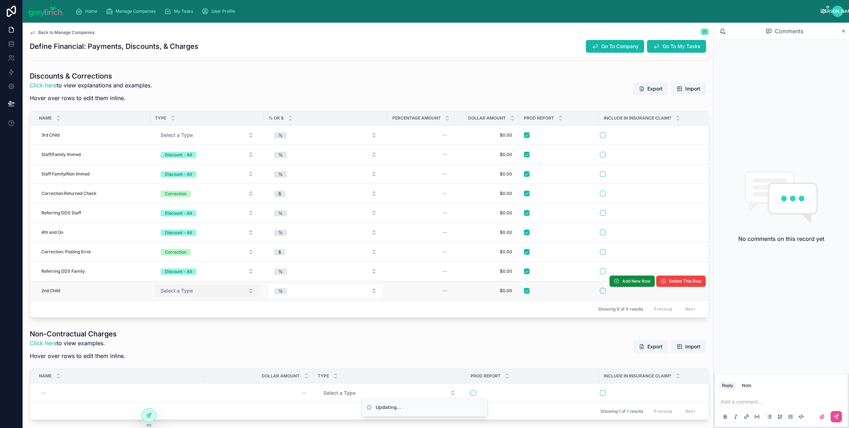
click at [187, 293] on span "Select a Type" at bounding box center [177, 290] width 32 height 7
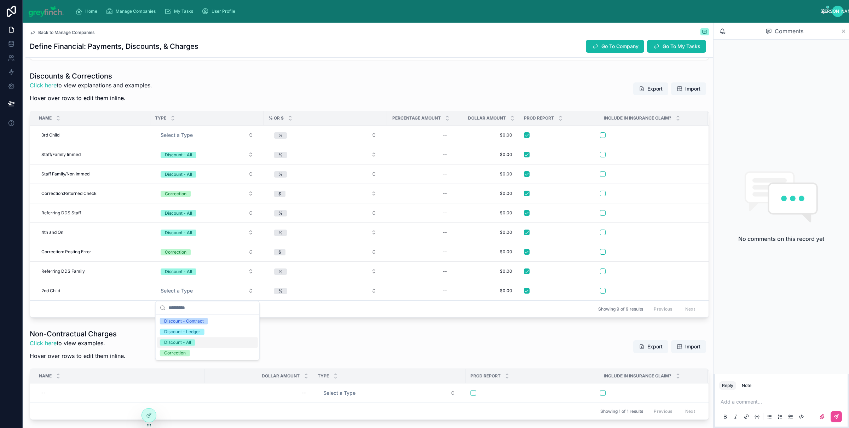
click at [201, 343] on div "Discount - All" at bounding box center [207, 342] width 101 height 11
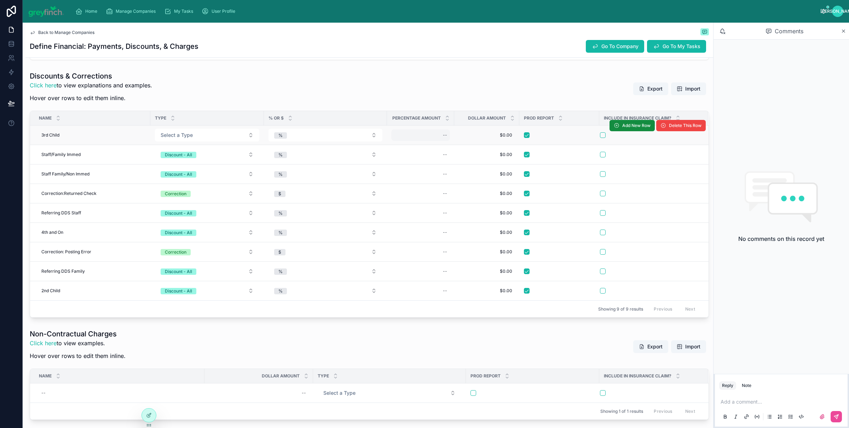
click at [429, 136] on div "--" at bounding box center [420, 134] width 59 height 11
type input "****"
click button "submit" at bounding box center [530, 145] width 8 height 8
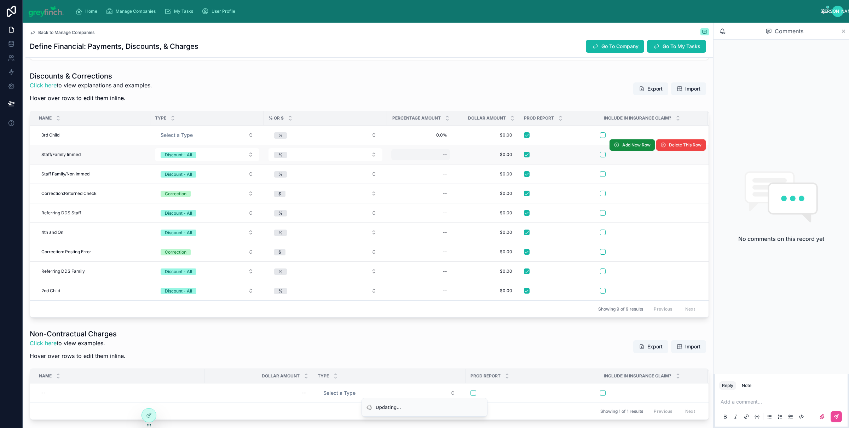
click at [438, 151] on div "--" at bounding box center [420, 154] width 59 height 11
type input "****"
click button "submit" at bounding box center [530, 165] width 8 height 8
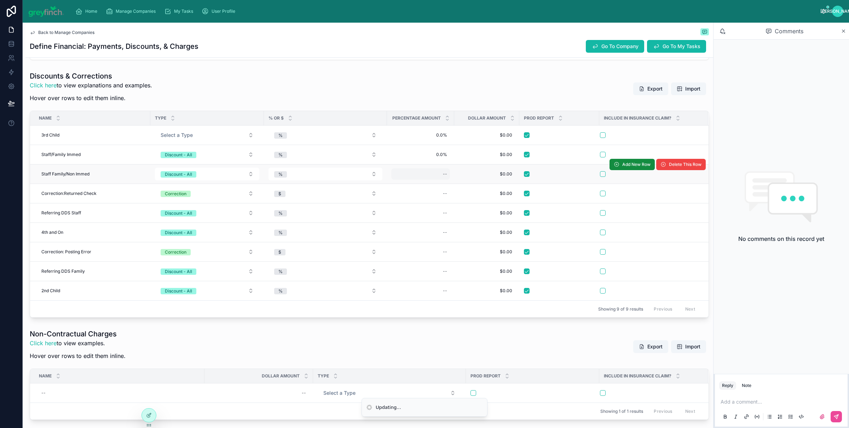
click at [435, 175] on div "--" at bounding box center [420, 173] width 59 height 11
type input "****"
click button "submit" at bounding box center [530, 185] width 8 height 8
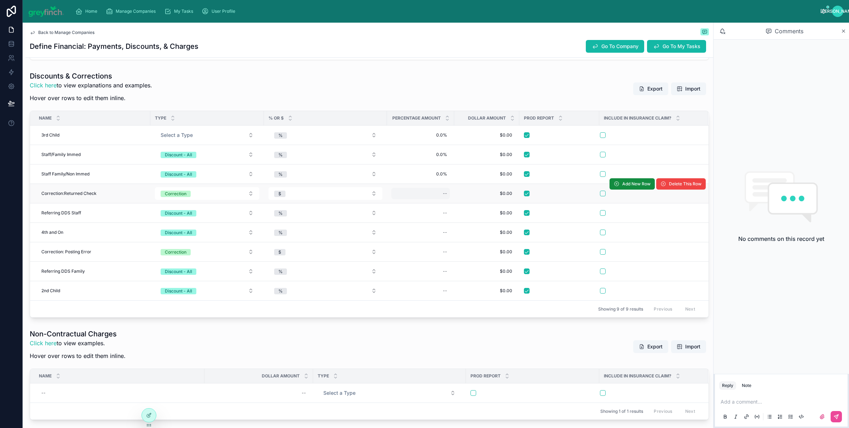
click at [432, 199] on div "--" at bounding box center [420, 193] width 59 height 11
click button "submit" at bounding box center [530, 204] width 8 height 8
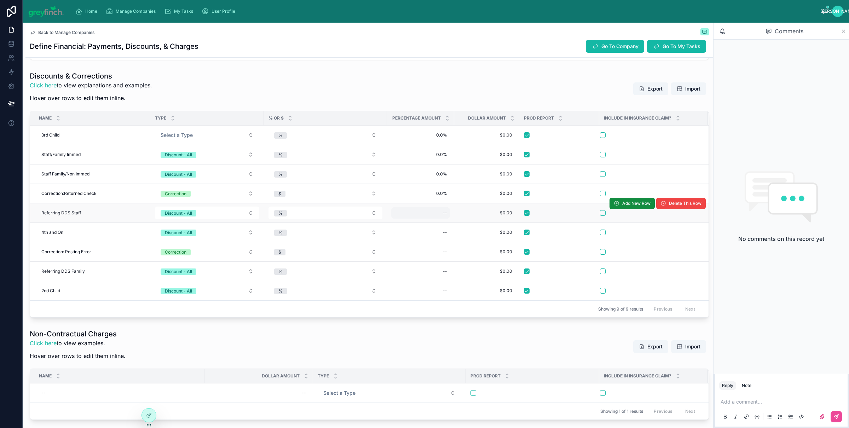
click at [438, 213] on div "--" at bounding box center [420, 212] width 59 height 11
type input "****"
click button "submit" at bounding box center [530, 224] width 8 height 8
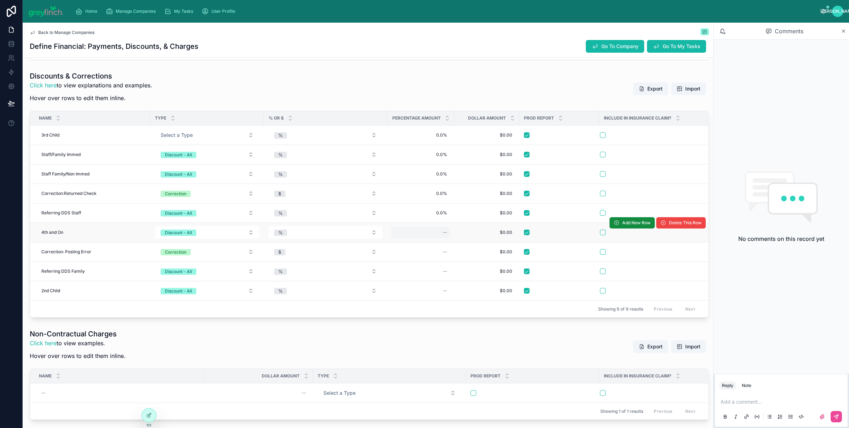
click at [442, 235] on div "--" at bounding box center [420, 232] width 59 height 11
type input "****"
click button "submit" at bounding box center [530, 244] width 8 height 8
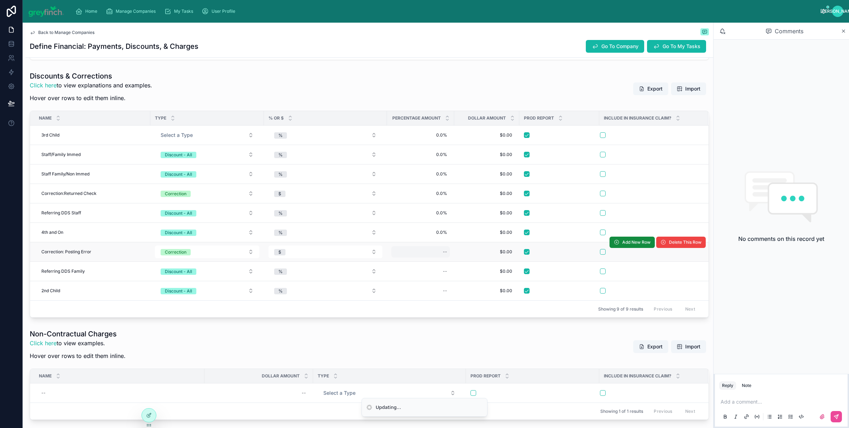
click at [442, 252] on div "--" at bounding box center [420, 251] width 59 height 11
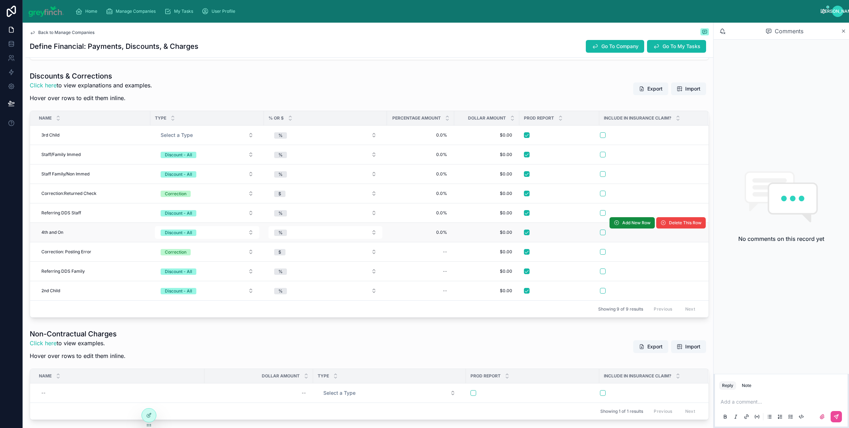
click at [446, 244] on td "--" at bounding box center [420, 251] width 67 height 19
click at [442, 251] on div "--" at bounding box center [420, 251] width 59 height 11
type input "****"
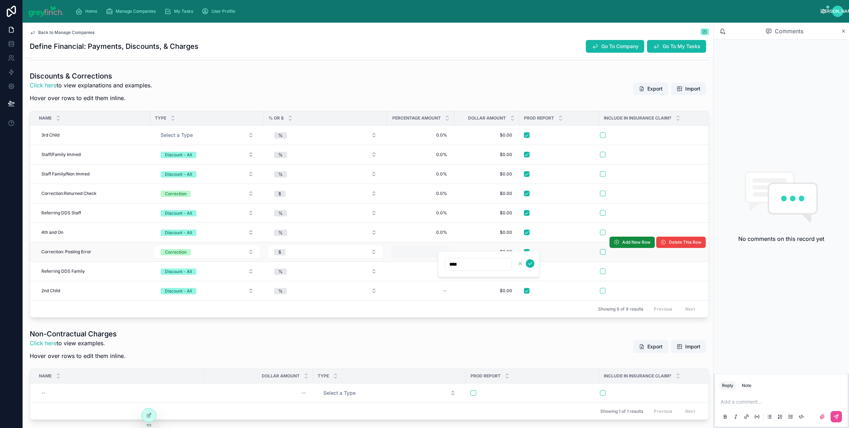
click button "submit" at bounding box center [530, 263] width 8 height 8
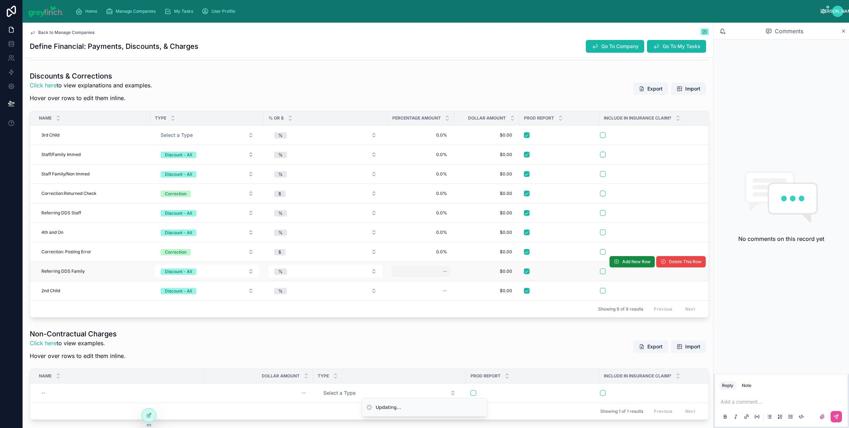
click at [445, 272] on div "--" at bounding box center [445, 271] width 4 height 6
type input "****"
click at [441, 274] on div "--" at bounding box center [420, 271] width 59 height 11
click button "submit" at bounding box center [530, 283] width 8 height 8
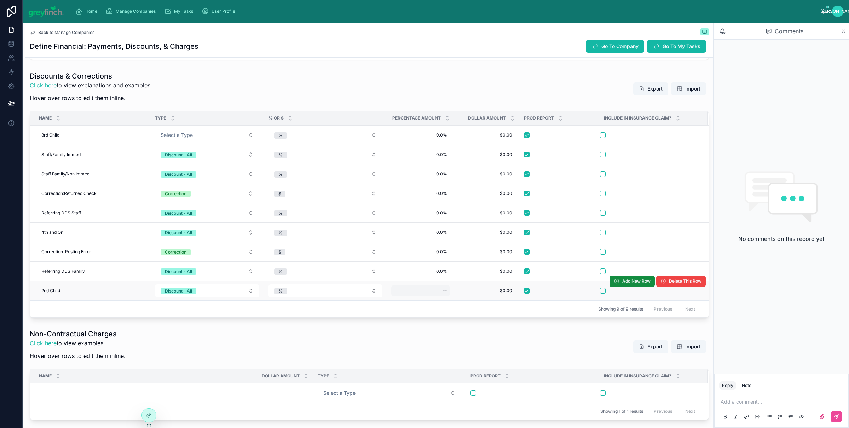
click at [440, 296] on div "--" at bounding box center [420, 290] width 59 height 11
type input "****"
click button "submit" at bounding box center [530, 302] width 8 height 8
